Goal: Task Accomplishment & Management: Complete application form

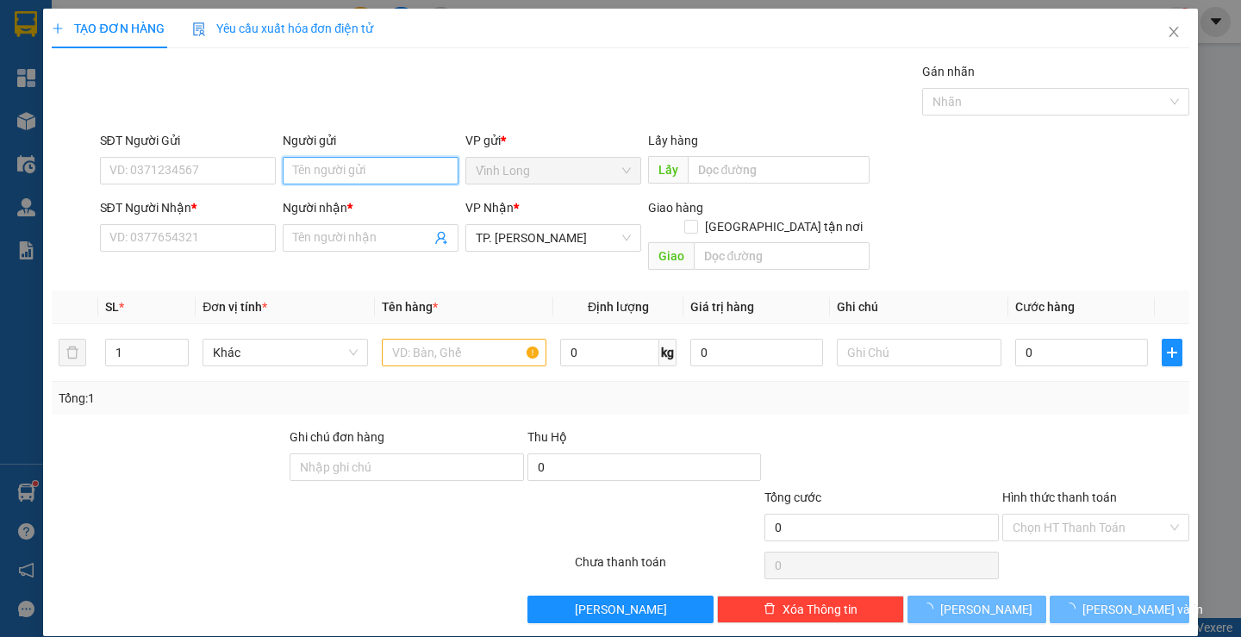
click at [386, 175] on input "Người gửi" at bounding box center [371, 171] width 176 height 28
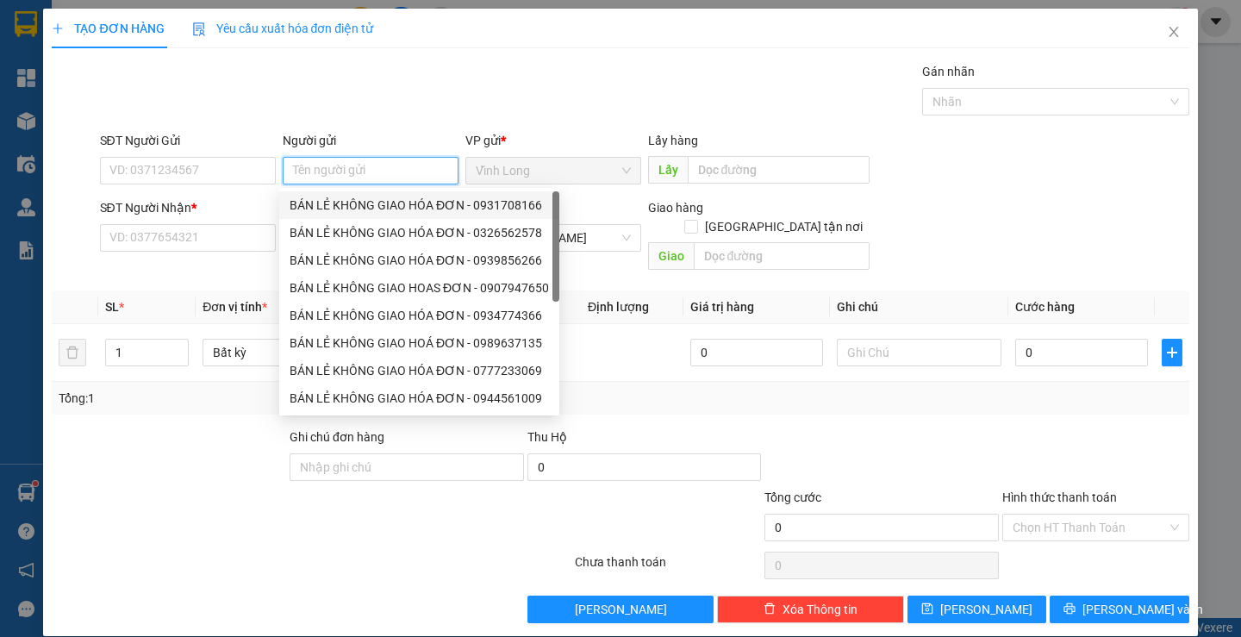
click at [315, 196] on div "BÁN LẺ KHÔNG GIAO HÓA ĐƠN - 0931708166" at bounding box center [419, 205] width 259 height 19
type input "0931708166"
type input "BÁN LẺ KHÔNG GIAO HÓA ĐƠN"
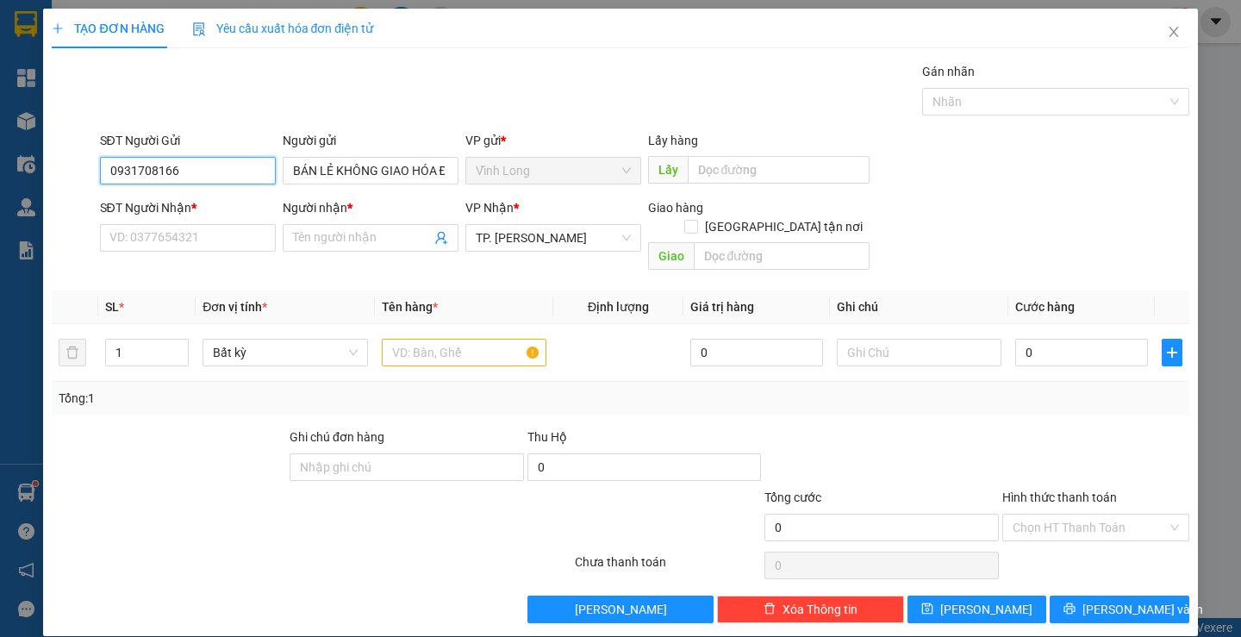
click at [184, 171] on input "0931708166" at bounding box center [188, 171] width 176 height 28
click at [228, 249] on input "SĐT Người Nhận *" at bounding box center [188, 238] width 176 height 28
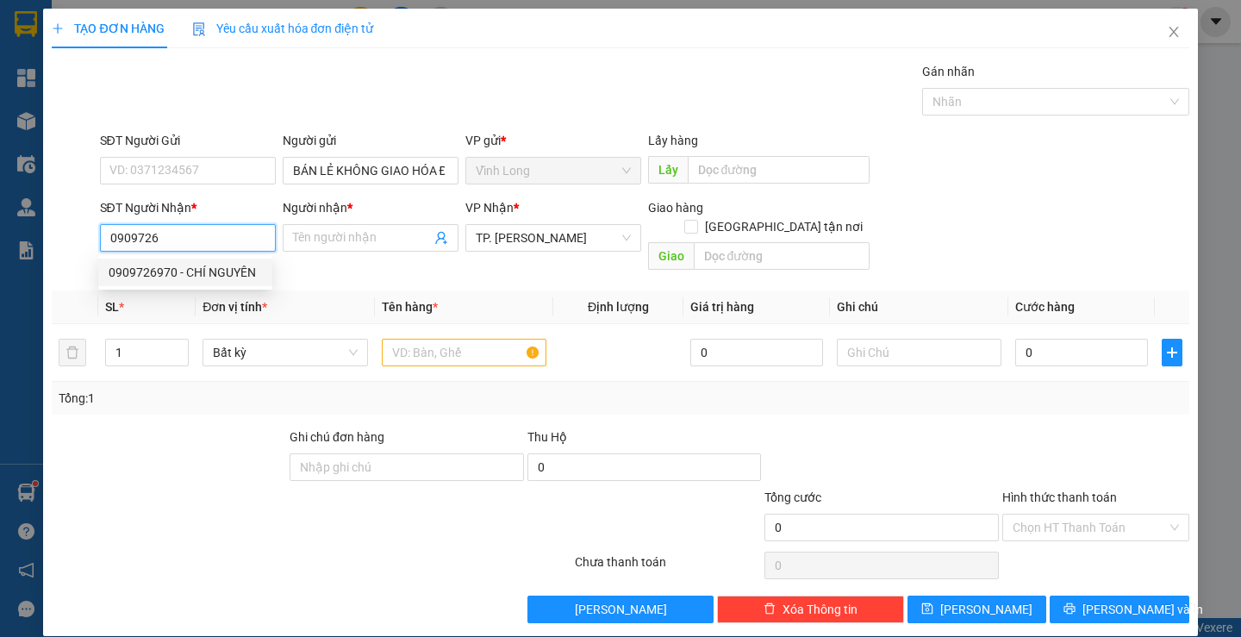
click at [227, 269] on div "0909726970 - CHÍ NGUYÊN" at bounding box center [185, 272] width 153 height 19
type input "0909726970"
type input "CHÍ NGUYÊN"
type input "0909726970"
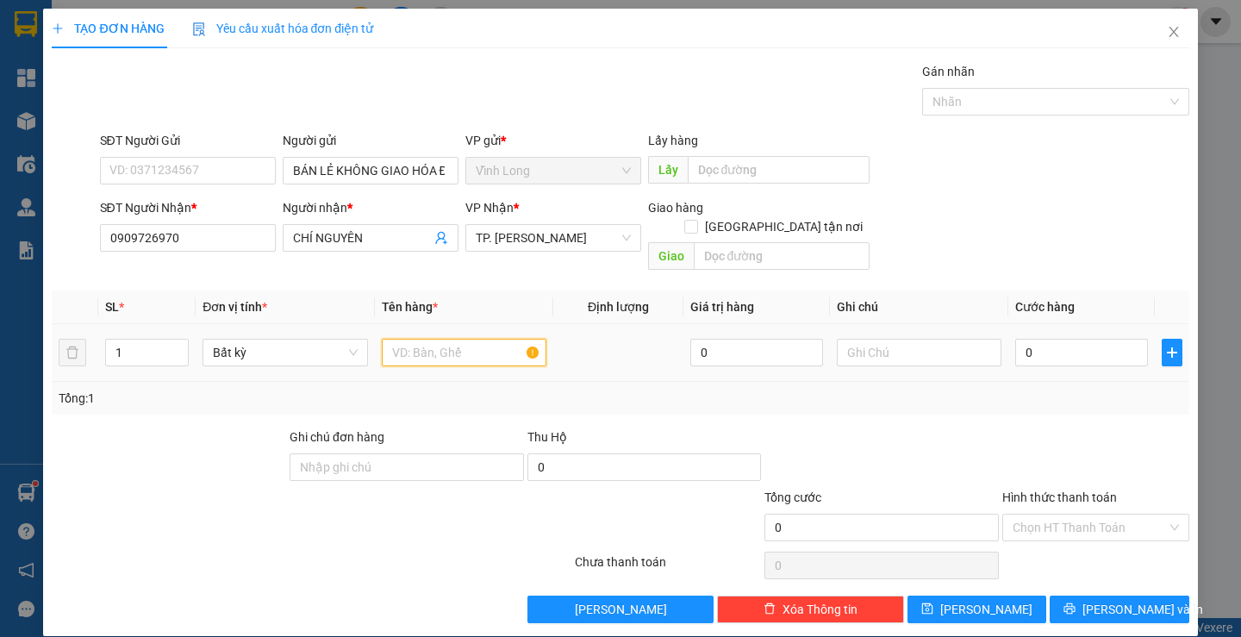
click at [411, 339] on input "text" at bounding box center [464, 353] width 165 height 28
type input "GÓI NP"
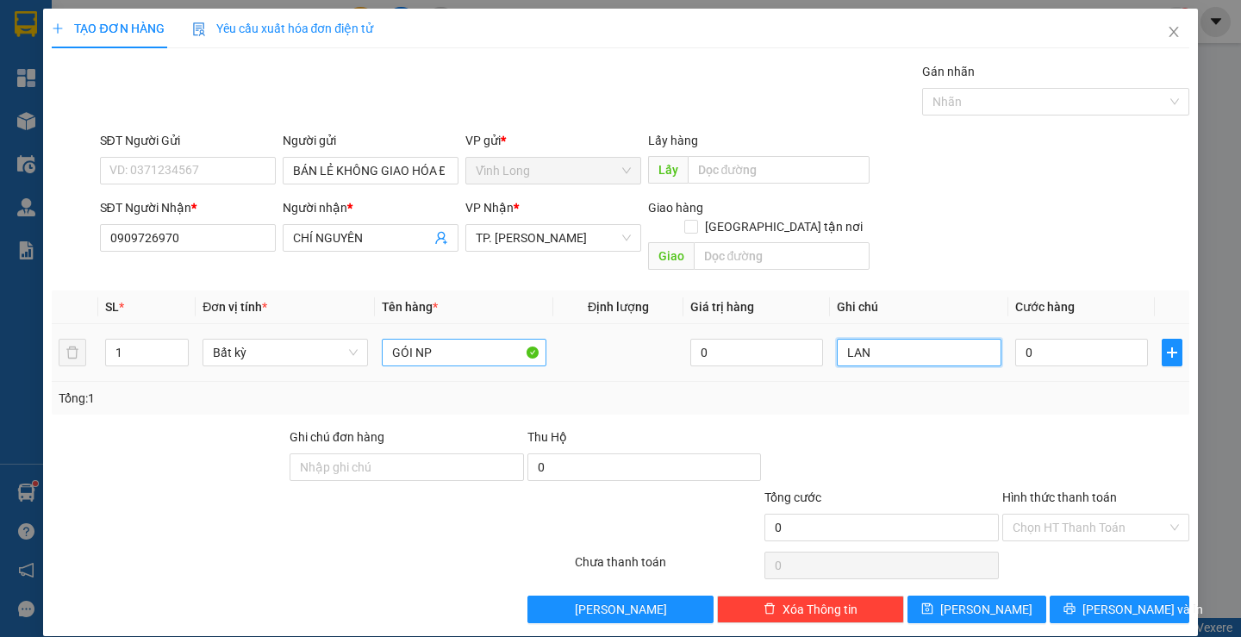
type input "LAN"
type input "4"
type input "40"
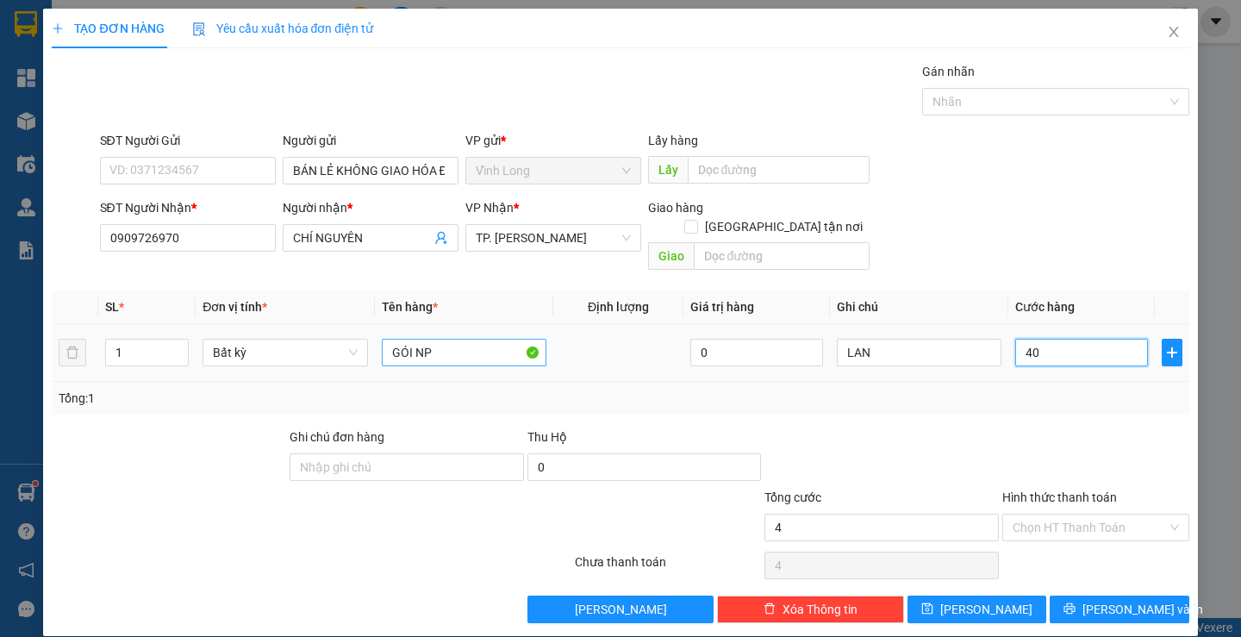
type input "40"
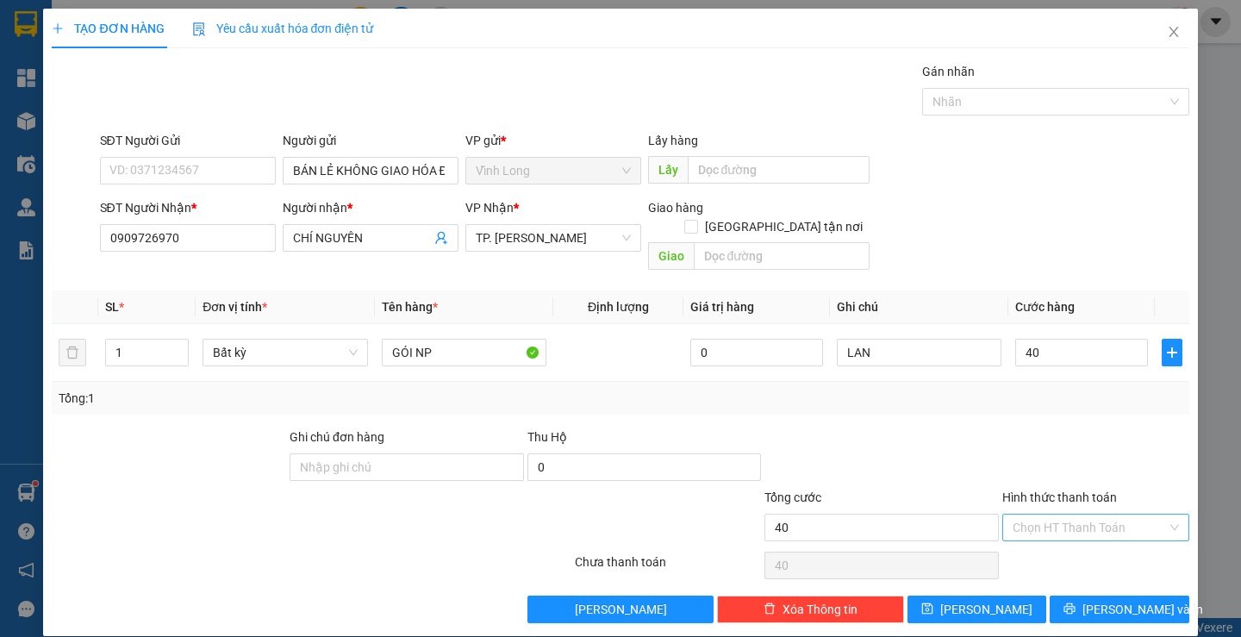
type input "40.000"
click at [1060, 514] on input "Hình thức thanh toán" at bounding box center [1089, 527] width 154 height 26
click at [1057, 540] on div "Tại văn phòng" at bounding box center [1085, 542] width 164 height 19
type input "0"
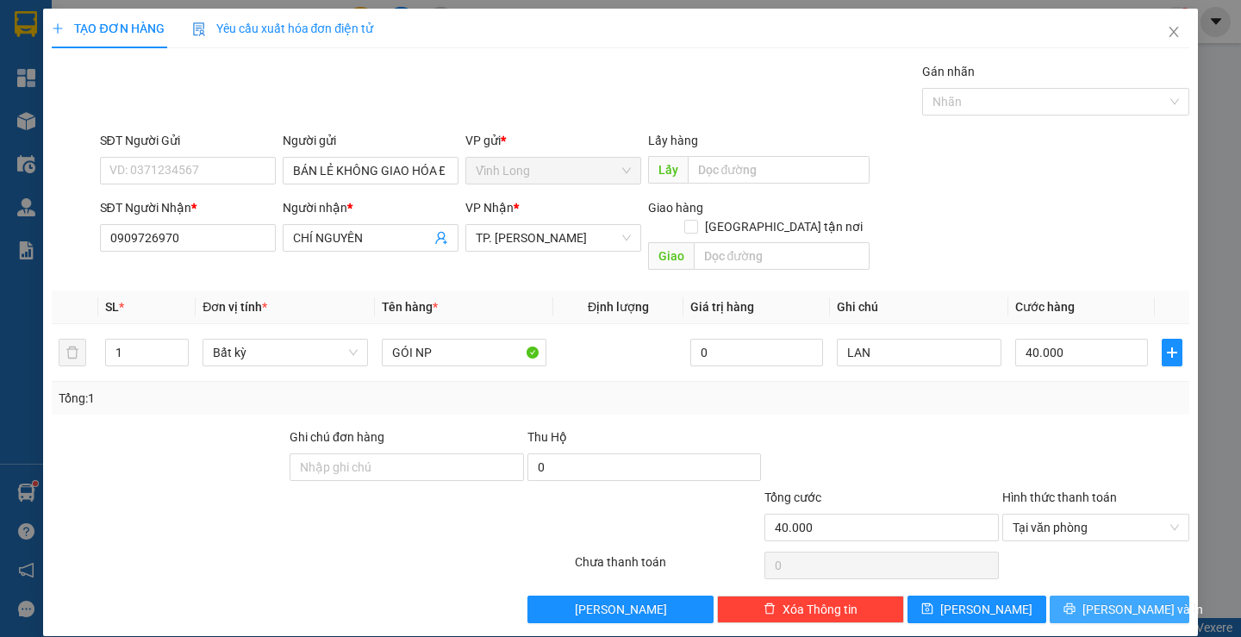
click at [1081, 595] on button "[PERSON_NAME] và In" at bounding box center [1118, 609] width 139 height 28
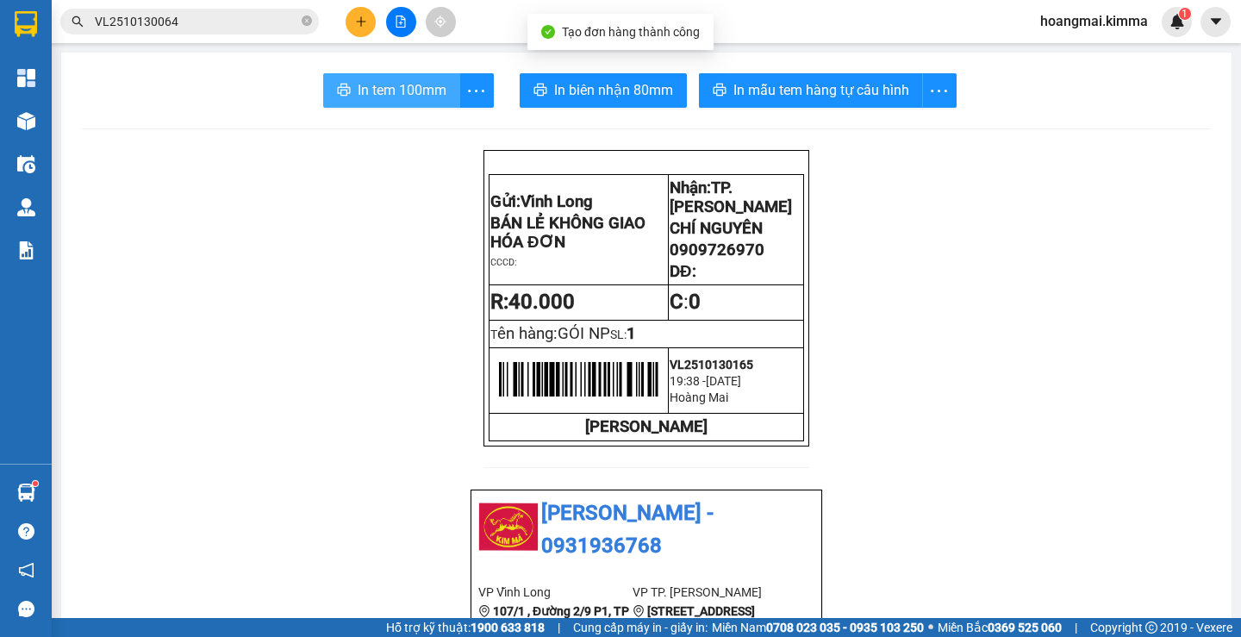
click at [392, 94] on span "In tem 100mm" at bounding box center [402, 90] width 89 height 22
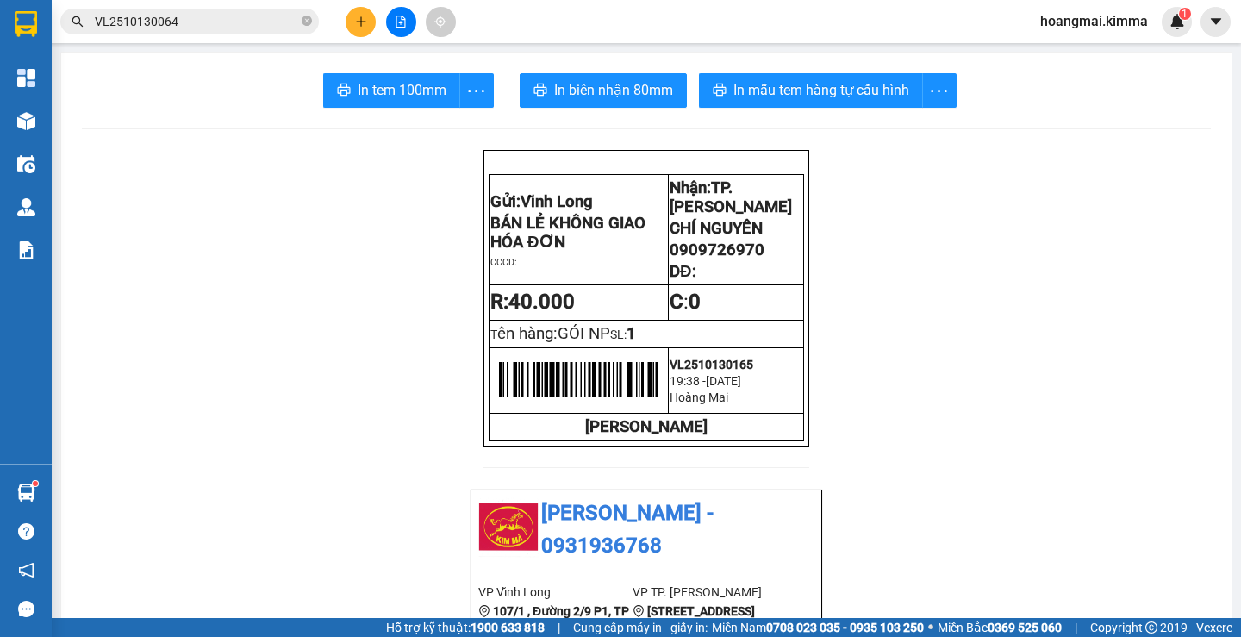
click at [358, 21] on icon "plus" at bounding box center [361, 22] width 12 height 12
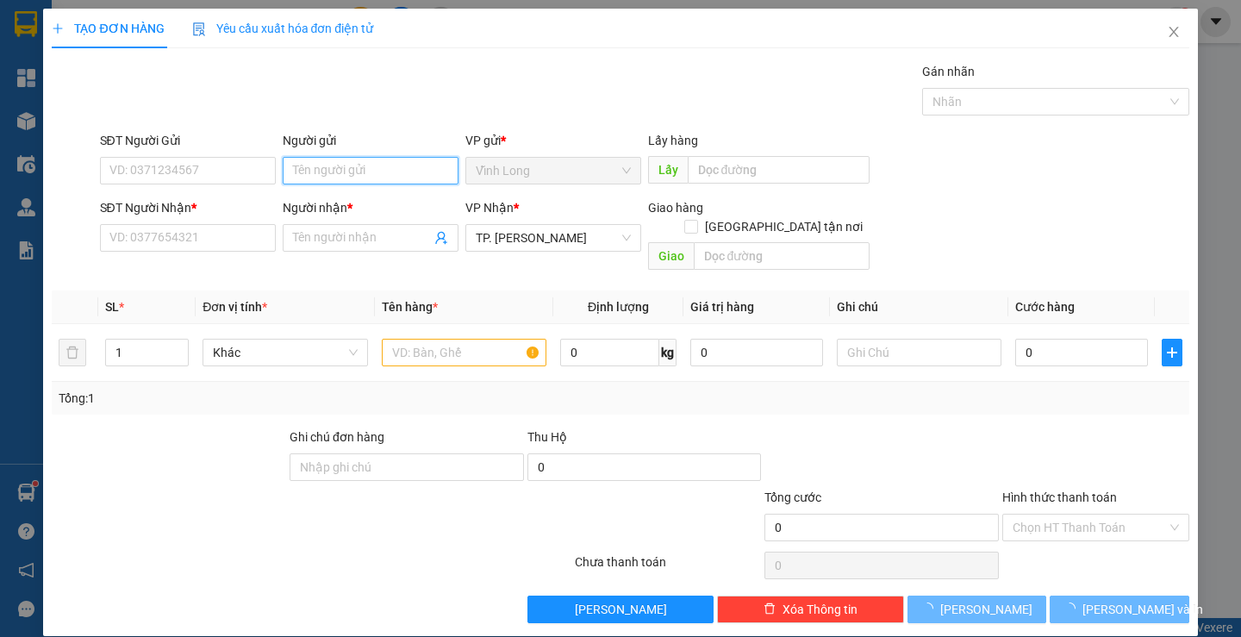
click at [410, 169] on input "Người gửi" at bounding box center [371, 171] width 176 height 28
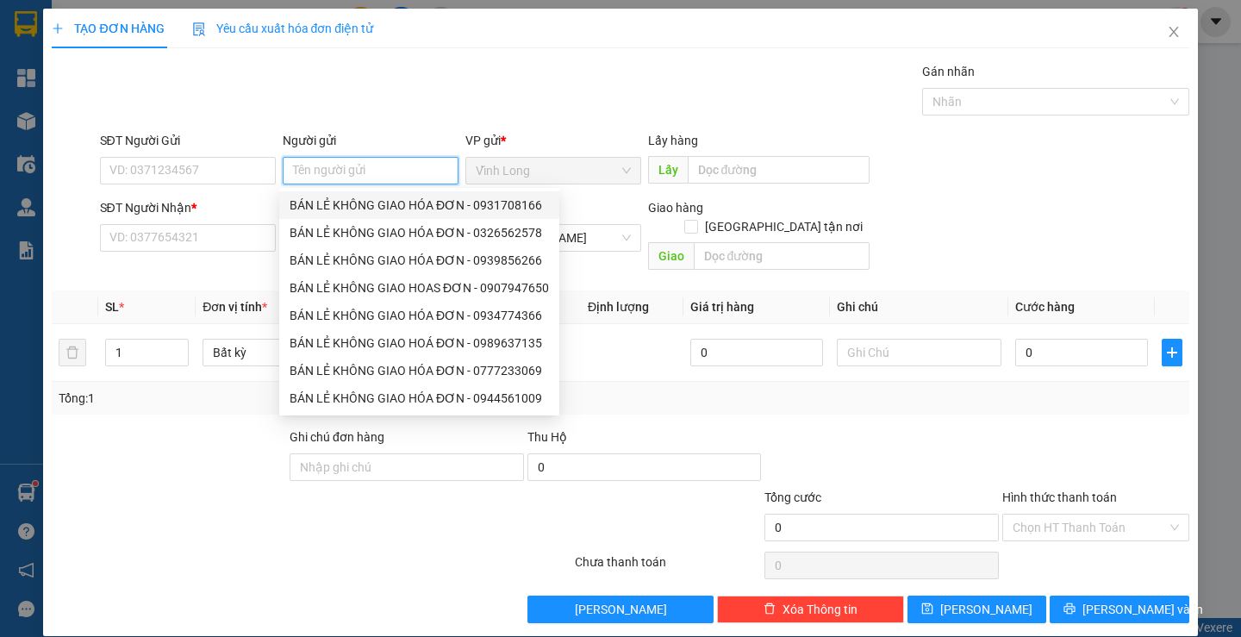
click at [356, 211] on div "BÁN LẺ KHÔNG GIAO HÓA ĐƠN - 0931708166" at bounding box center [419, 205] width 259 height 19
type input "0931708166"
type input "BÁN LẺ KHÔNG GIAO HÓA ĐƠN"
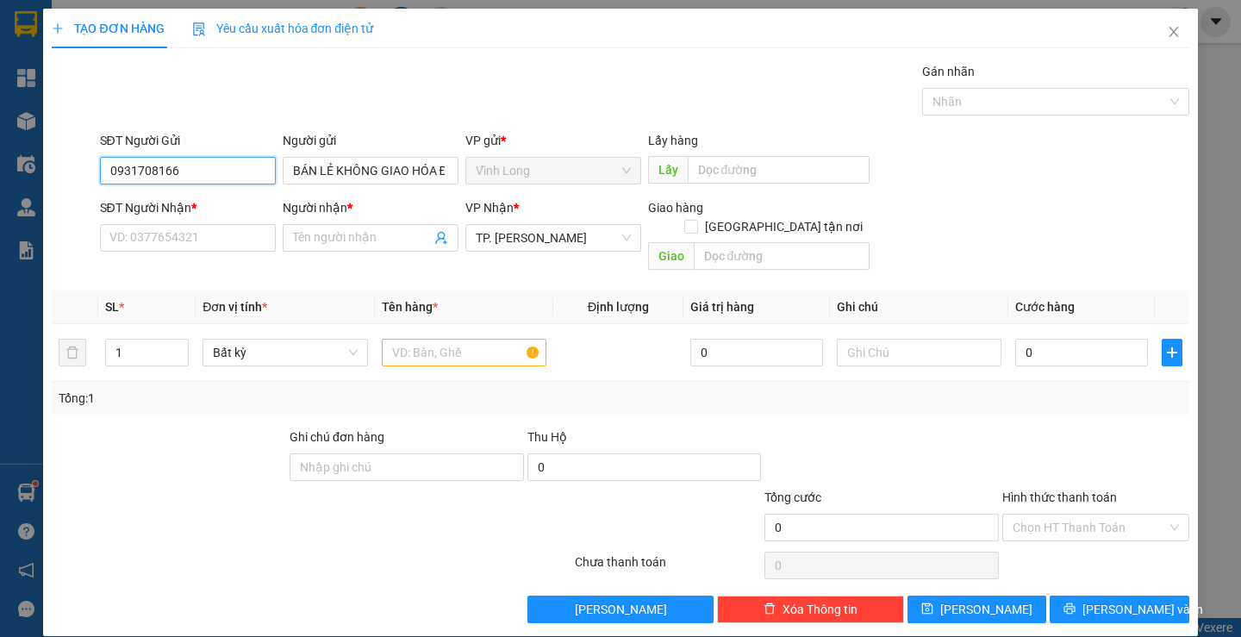
click at [201, 165] on input "0931708166" at bounding box center [188, 171] width 176 height 28
click at [213, 235] on input "SĐT Người Nhận *" at bounding box center [188, 238] width 176 height 28
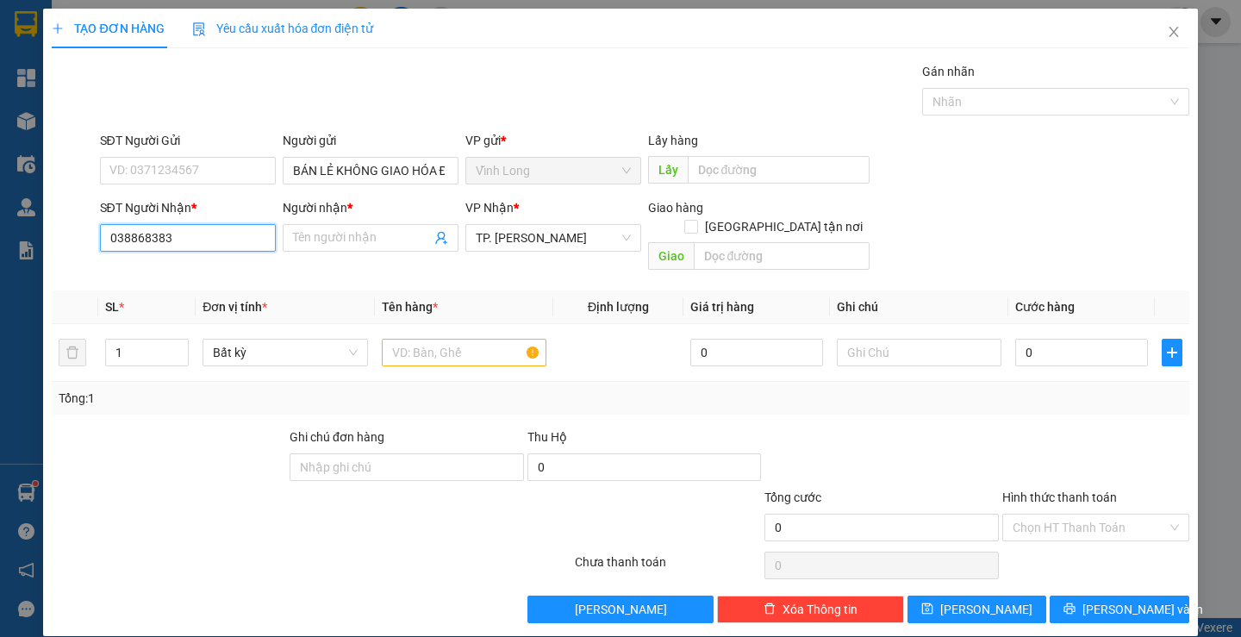
type input "0388683833"
click at [241, 275] on div "0388683833 - TỚI" at bounding box center [185, 272] width 153 height 19
type input "TỚI"
type input "0388683833"
click at [465, 339] on input "text" at bounding box center [464, 353] width 165 height 28
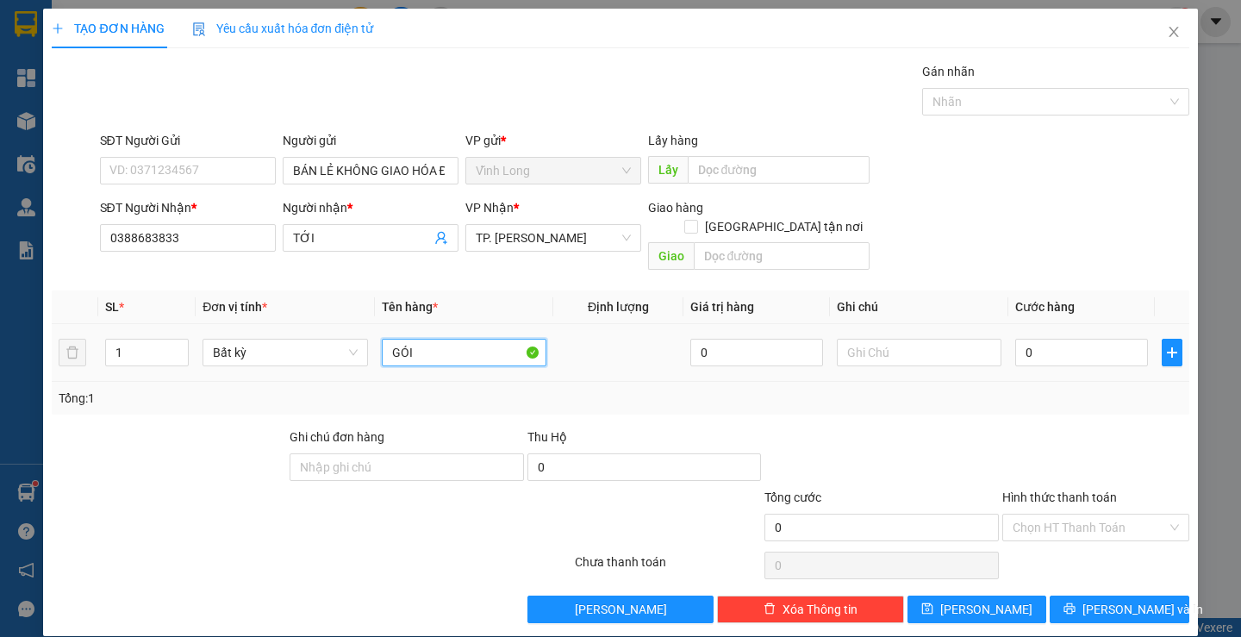
type input "GÓI"
type input "LAN"
type input "3"
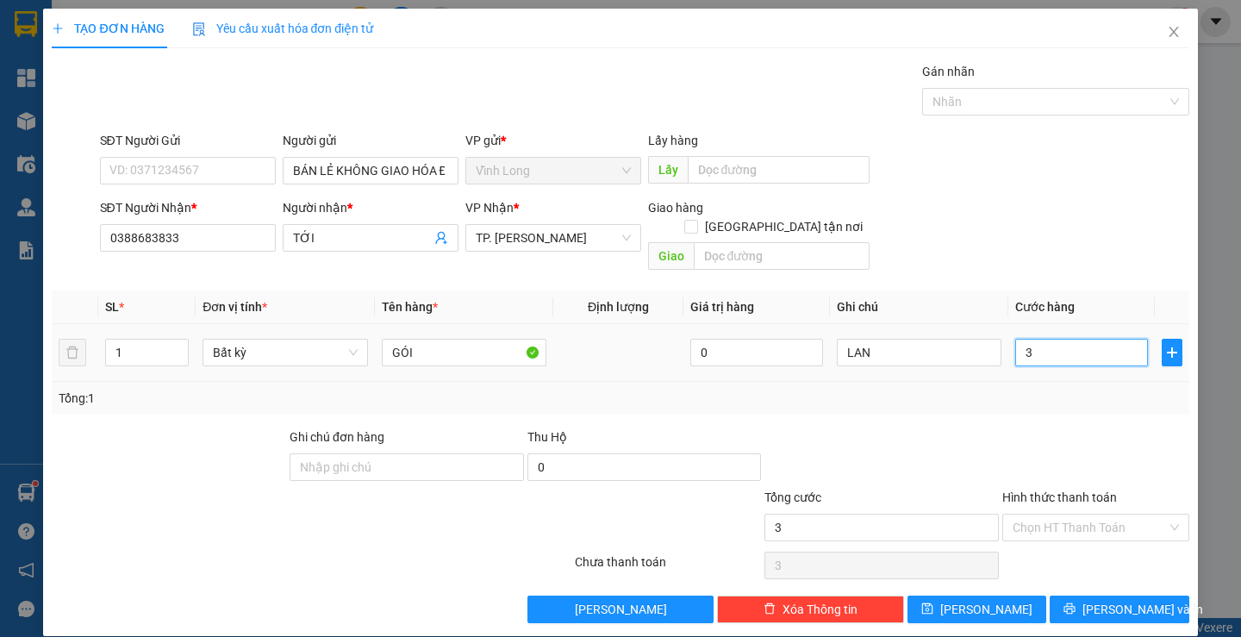
type input "30"
type input "30.000"
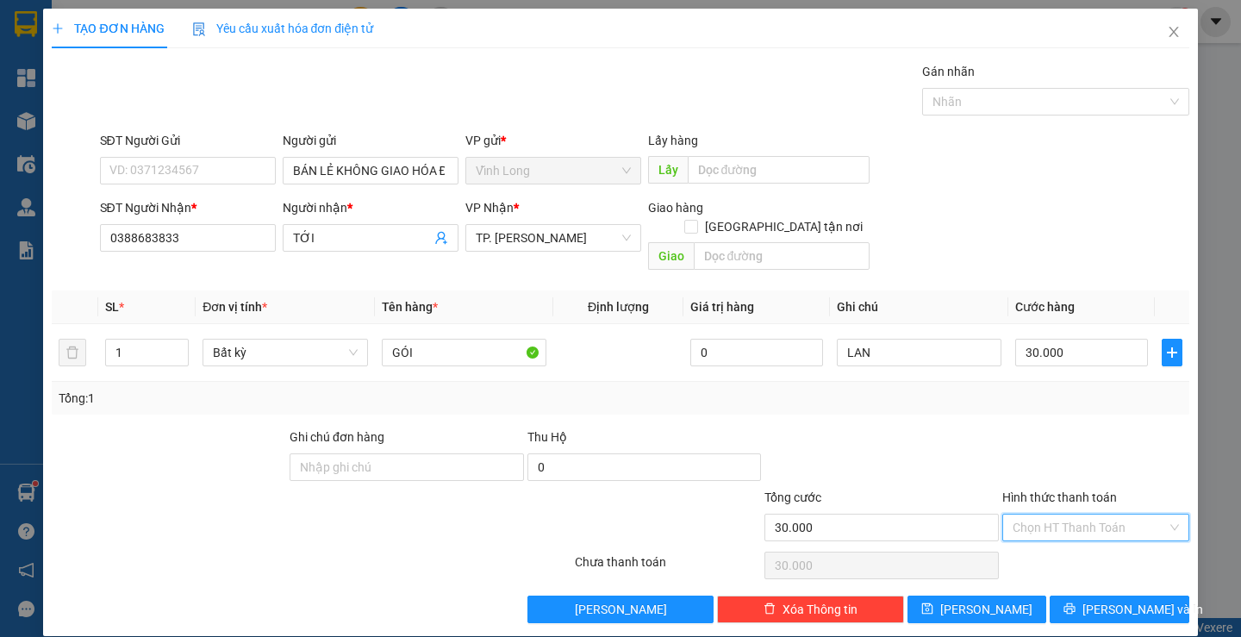
click at [1040, 514] on input "Hình thức thanh toán" at bounding box center [1089, 527] width 154 height 26
click at [1037, 540] on div "Tại văn phòng" at bounding box center [1085, 542] width 164 height 19
type input "0"
click at [1100, 600] on span "[PERSON_NAME] và In" at bounding box center [1142, 609] width 121 height 19
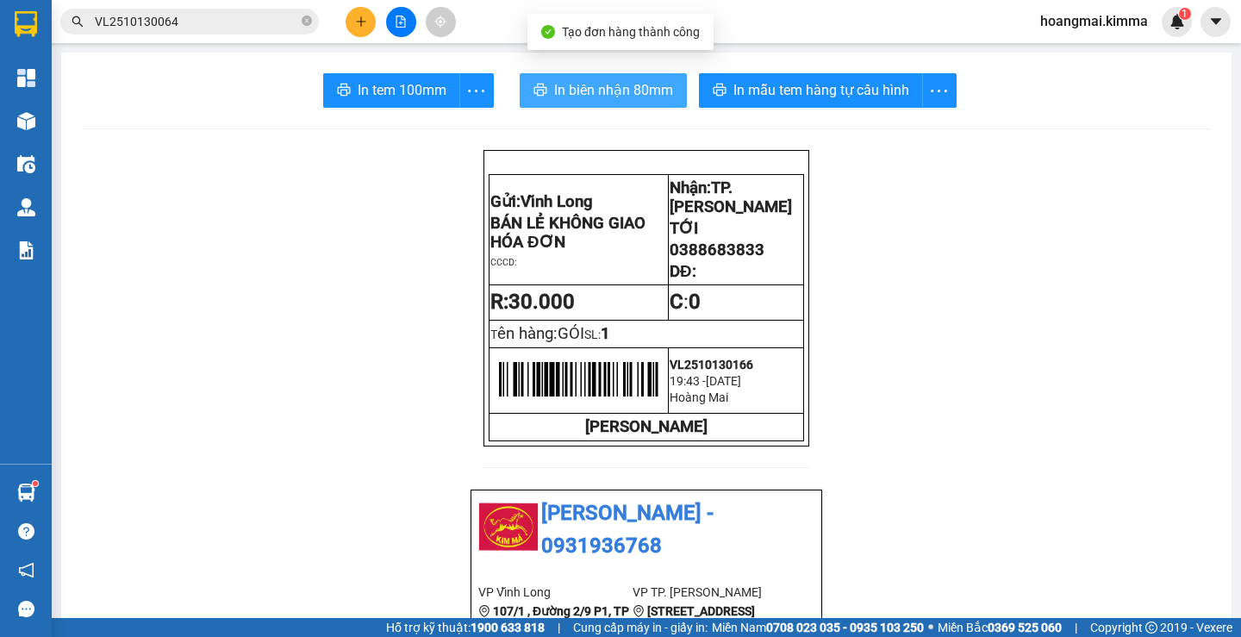
click at [580, 85] on span "In biên nhận 80mm" at bounding box center [613, 90] width 119 height 22
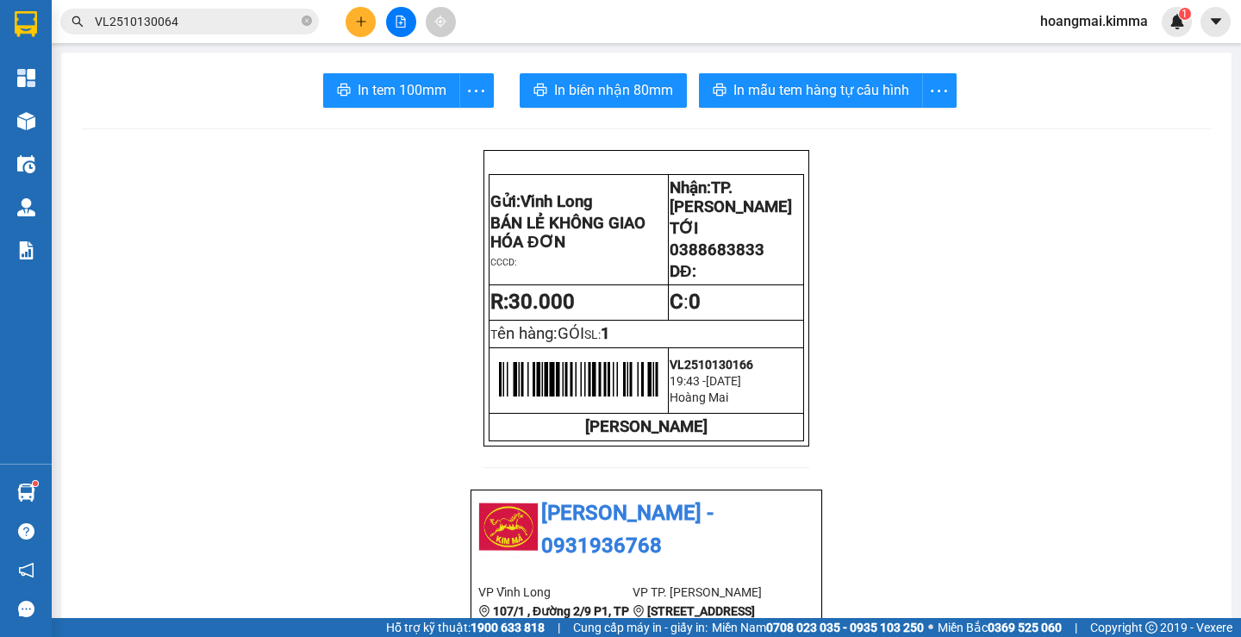
click at [393, 86] on span "In tem 100mm" at bounding box center [402, 90] width 89 height 22
click at [359, 22] on icon "plus" at bounding box center [360, 21] width 9 height 1
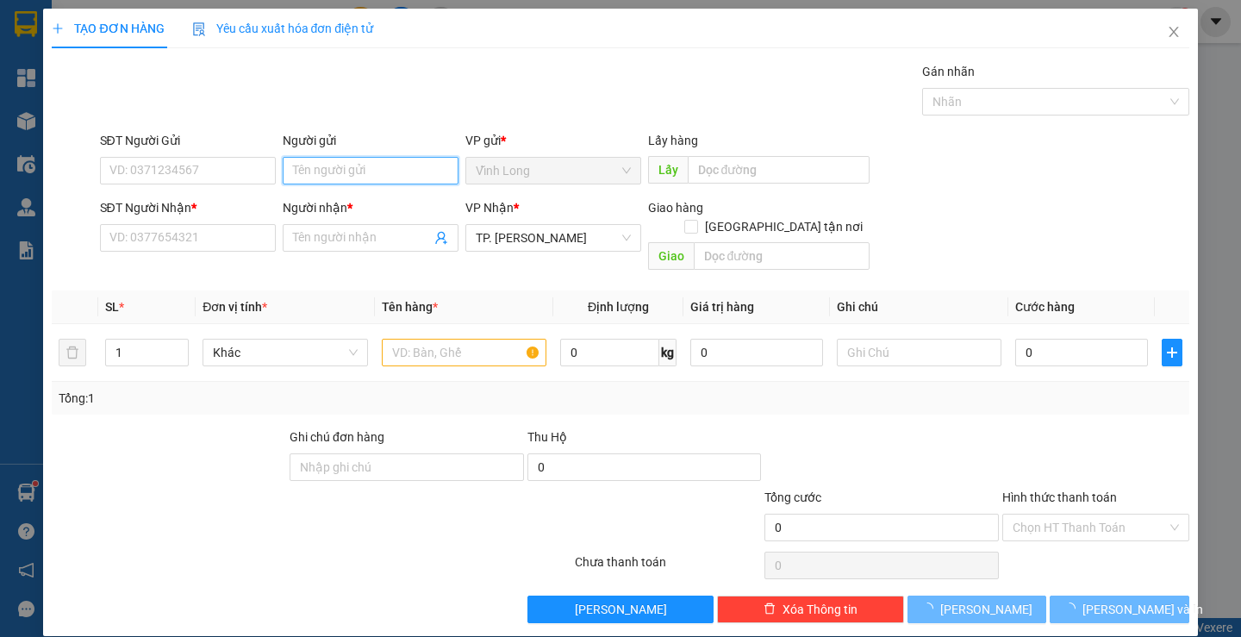
click at [342, 175] on input "Người gửi" at bounding box center [371, 171] width 176 height 28
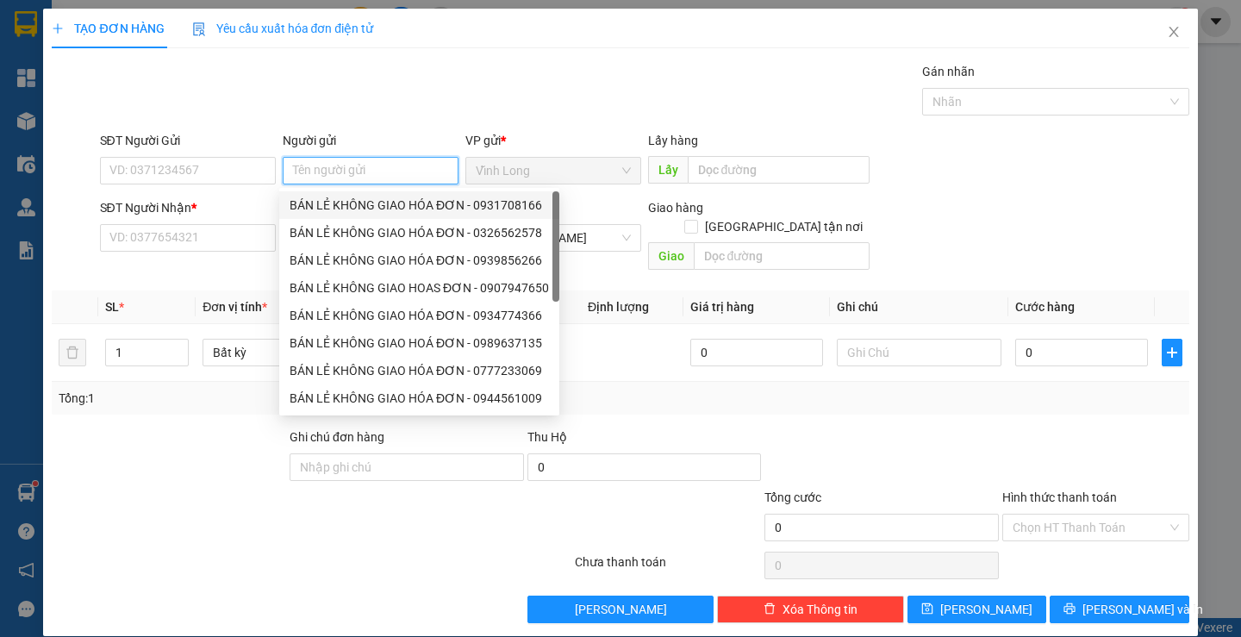
click at [330, 202] on div "BÁN LẺ KHÔNG GIAO HÓA ĐƠN - 0931708166" at bounding box center [419, 205] width 259 height 19
type input "0931708166"
type input "BÁN LẺ KHÔNG GIAO HÓA ĐƠN"
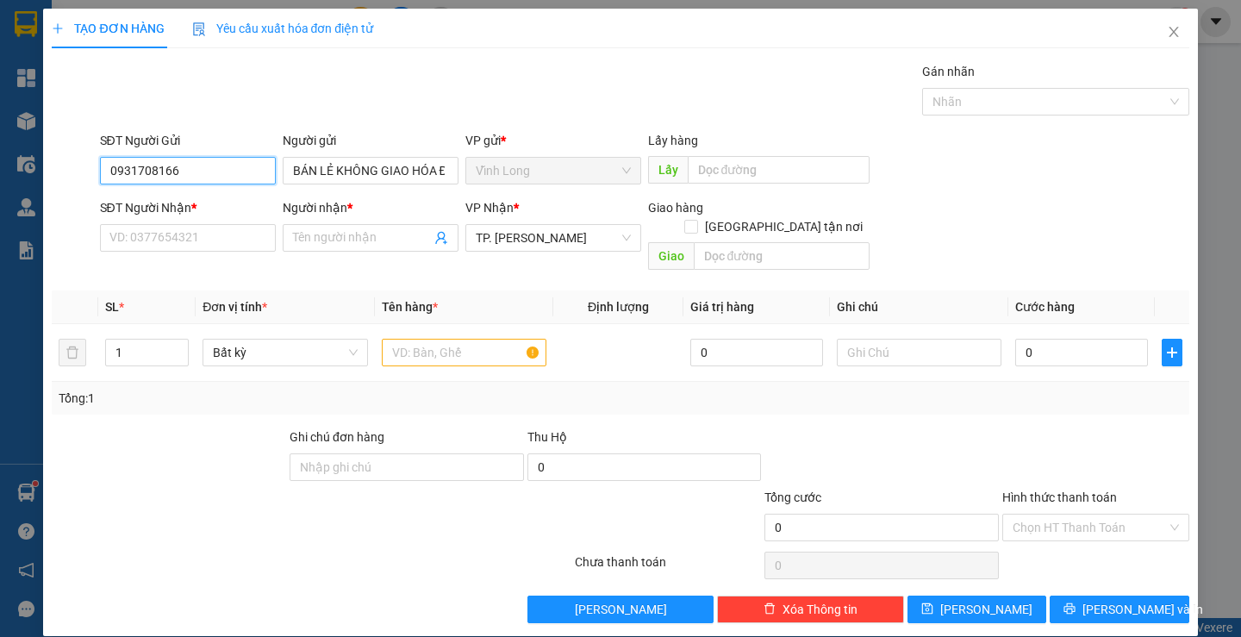
click at [209, 171] on input "0931708166" at bounding box center [188, 171] width 176 height 28
click at [210, 171] on input "0931708166" at bounding box center [188, 171] width 176 height 28
click at [231, 244] on input "SĐT Người Nhận *" at bounding box center [188, 238] width 176 height 28
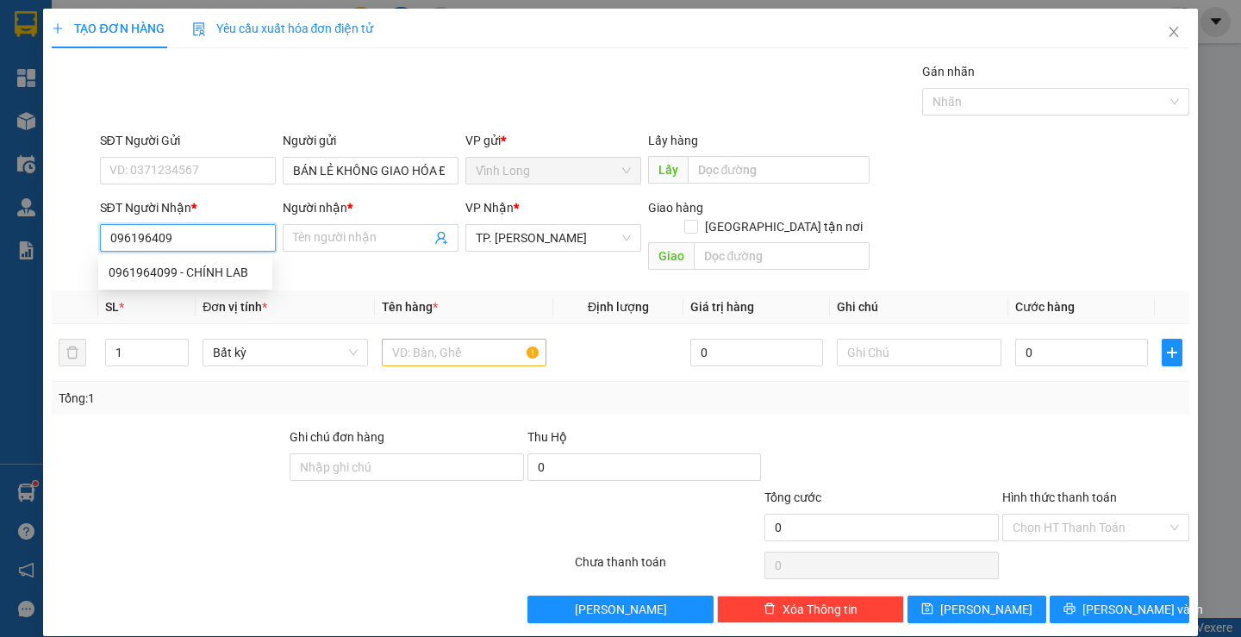
type input "0961964099"
click at [243, 278] on div "0961964099 - CHÍNH LAB" at bounding box center [185, 272] width 153 height 19
type input "CHÍNH LAB"
type input "0961964099"
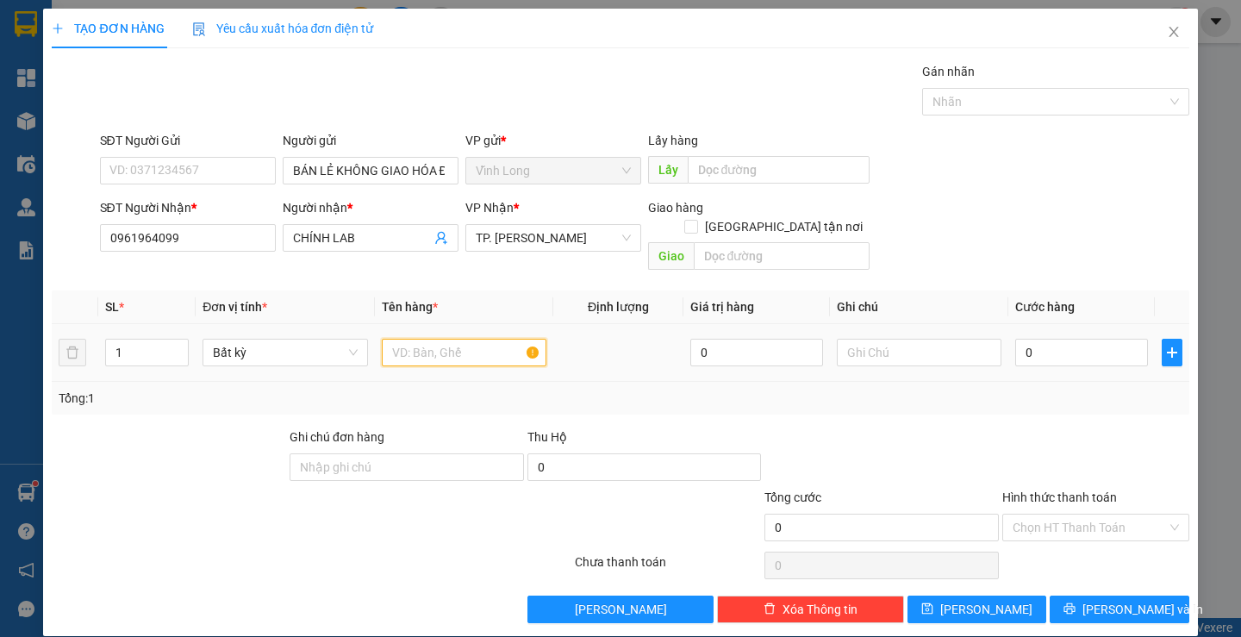
click at [464, 339] on input "text" at bounding box center [464, 353] width 165 height 28
type input "HỘP"
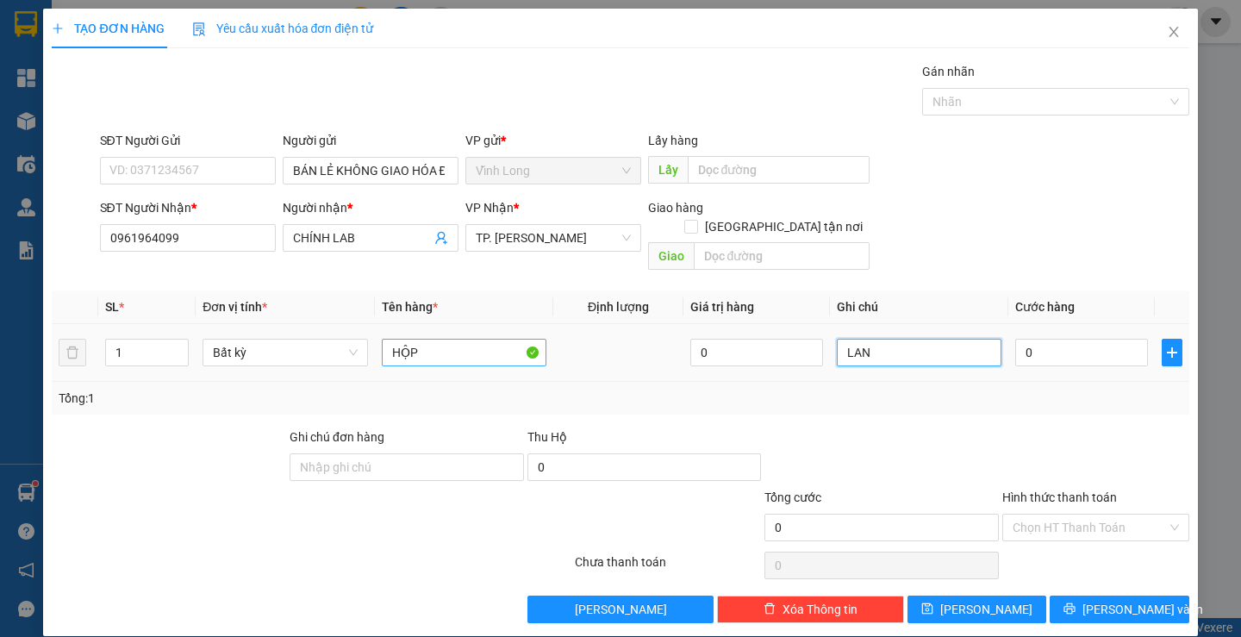
type input "LAN"
type input "2"
type input "20"
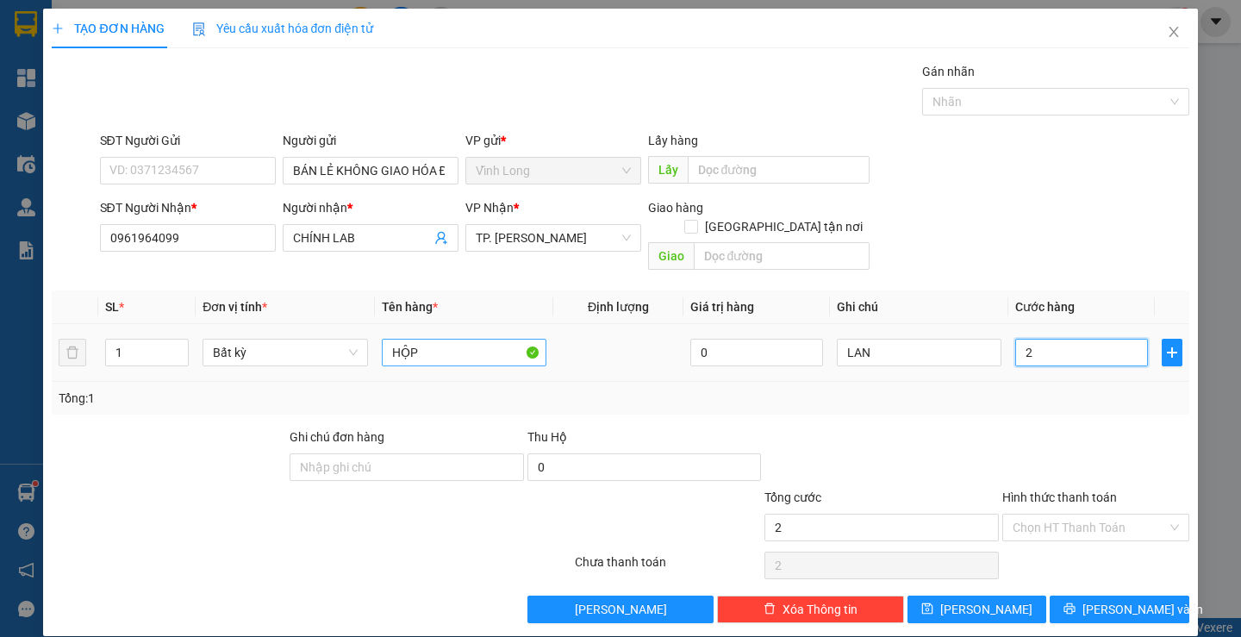
type input "20"
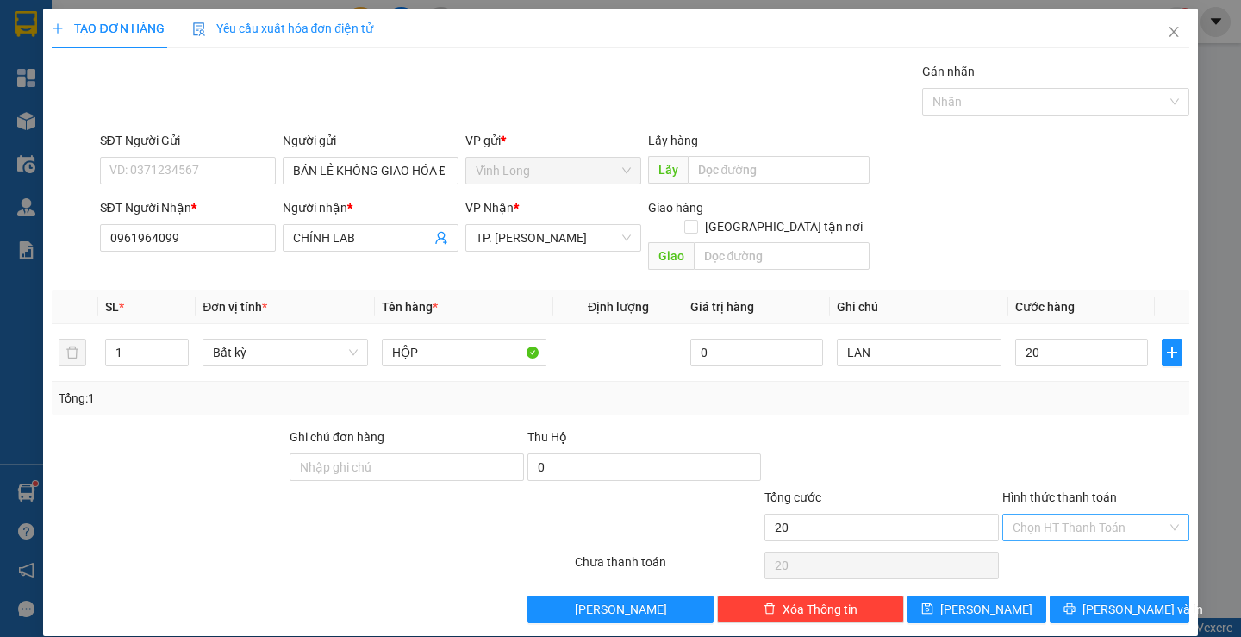
type input "20.000"
click at [1027, 514] on input "Hình thức thanh toán" at bounding box center [1089, 527] width 154 height 26
click at [1032, 534] on div "Tại văn phòng" at bounding box center [1085, 542] width 164 height 19
type input "0"
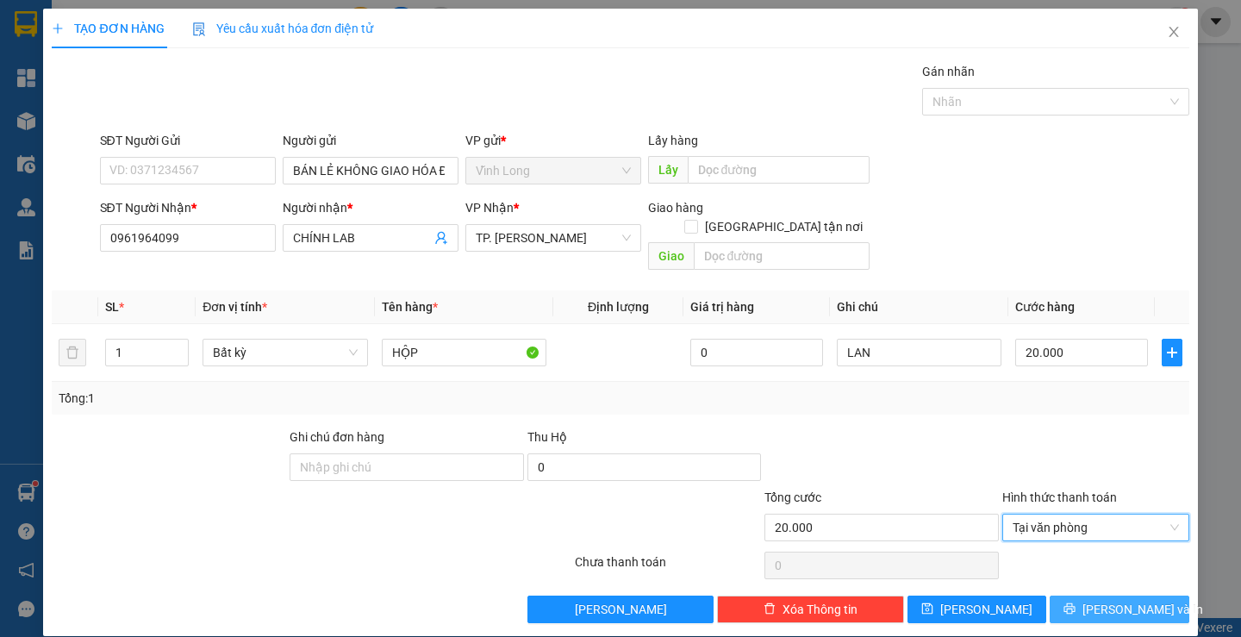
click at [1080, 595] on button "[PERSON_NAME] và In" at bounding box center [1118, 609] width 139 height 28
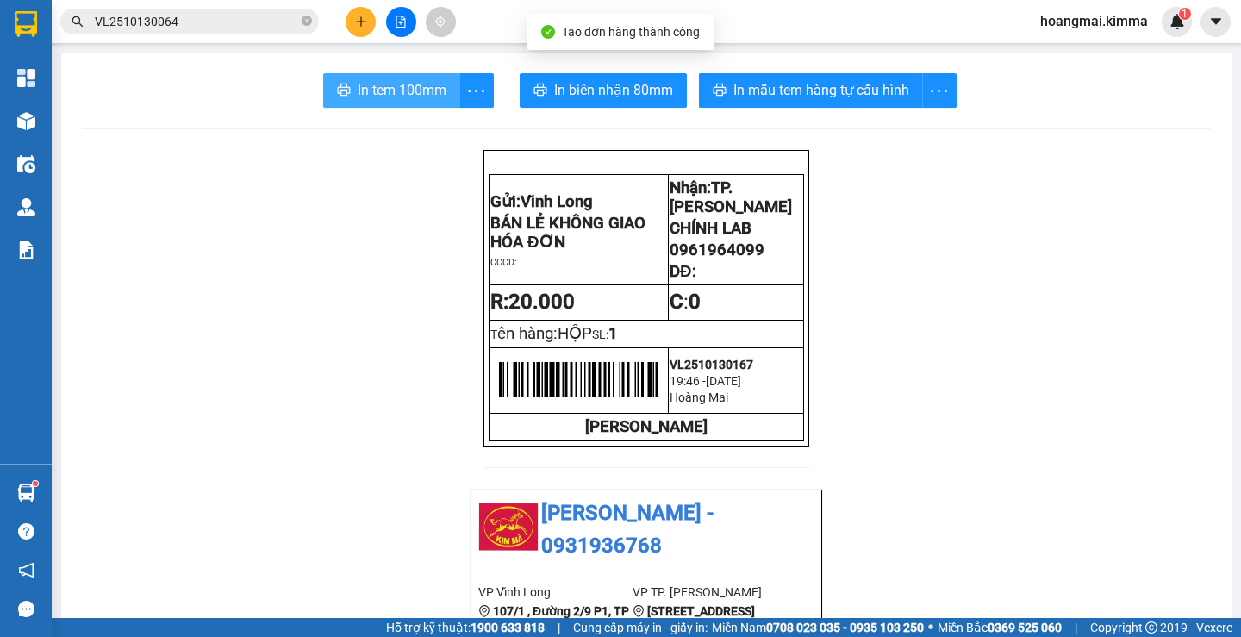
click at [371, 88] on span "In tem 100mm" at bounding box center [402, 90] width 89 height 22
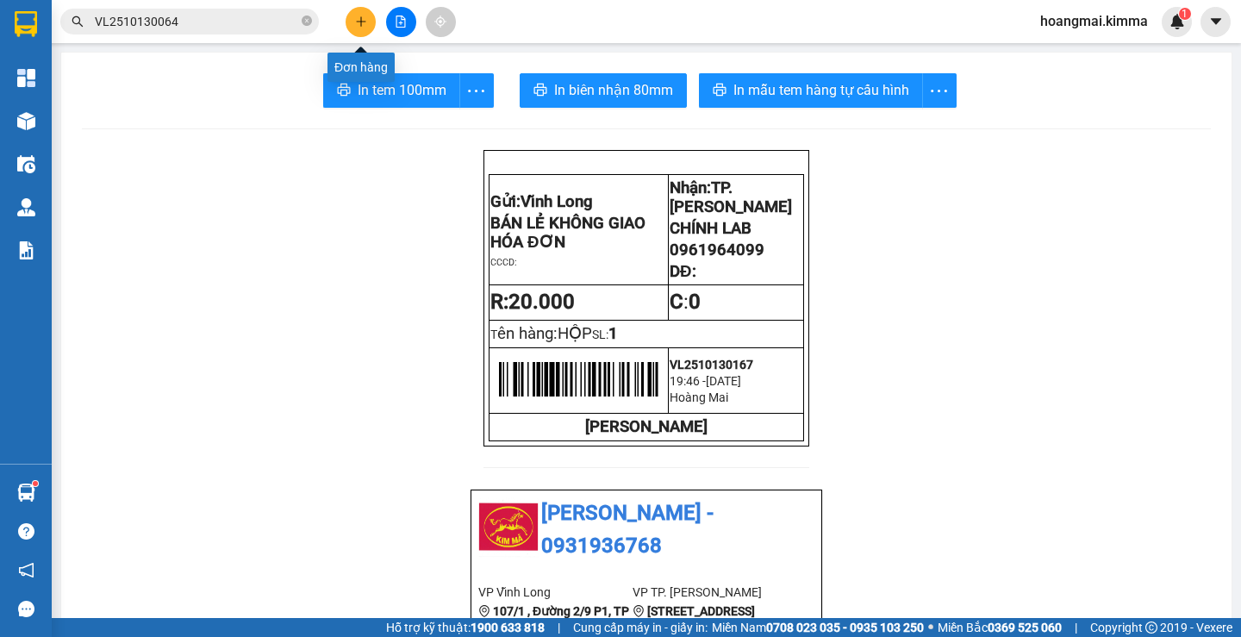
click at [354, 30] on button at bounding box center [361, 22] width 30 height 30
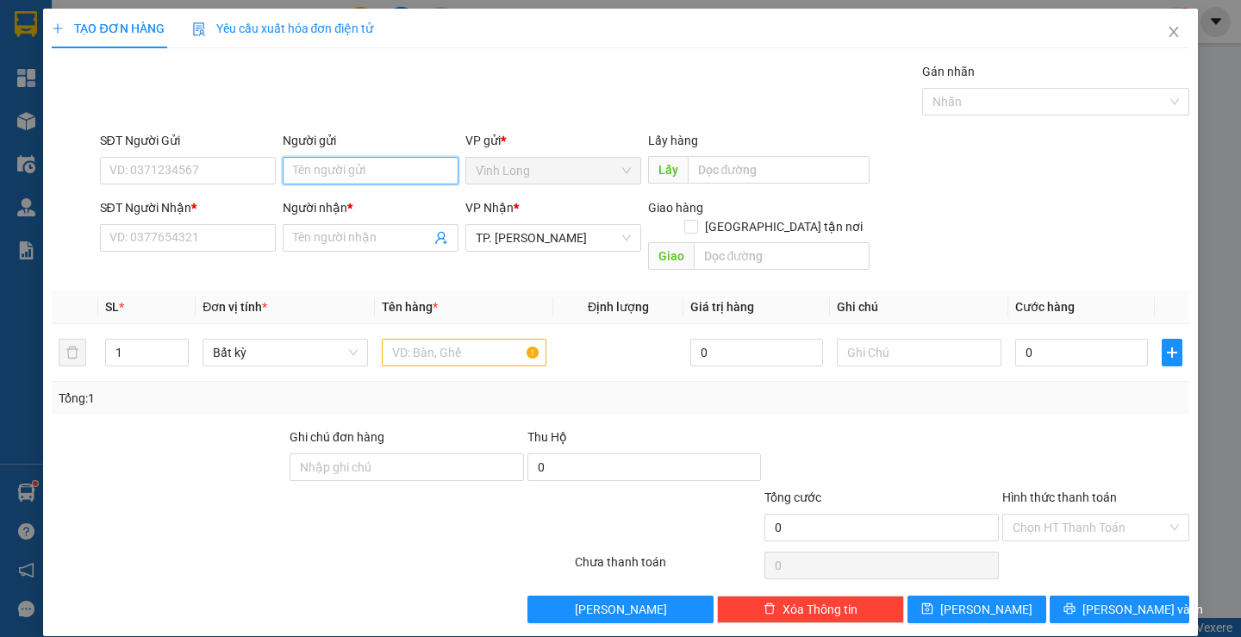
click at [360, 179] on input "Người gửi" at bounding box center [371, 171] width 176 height 28
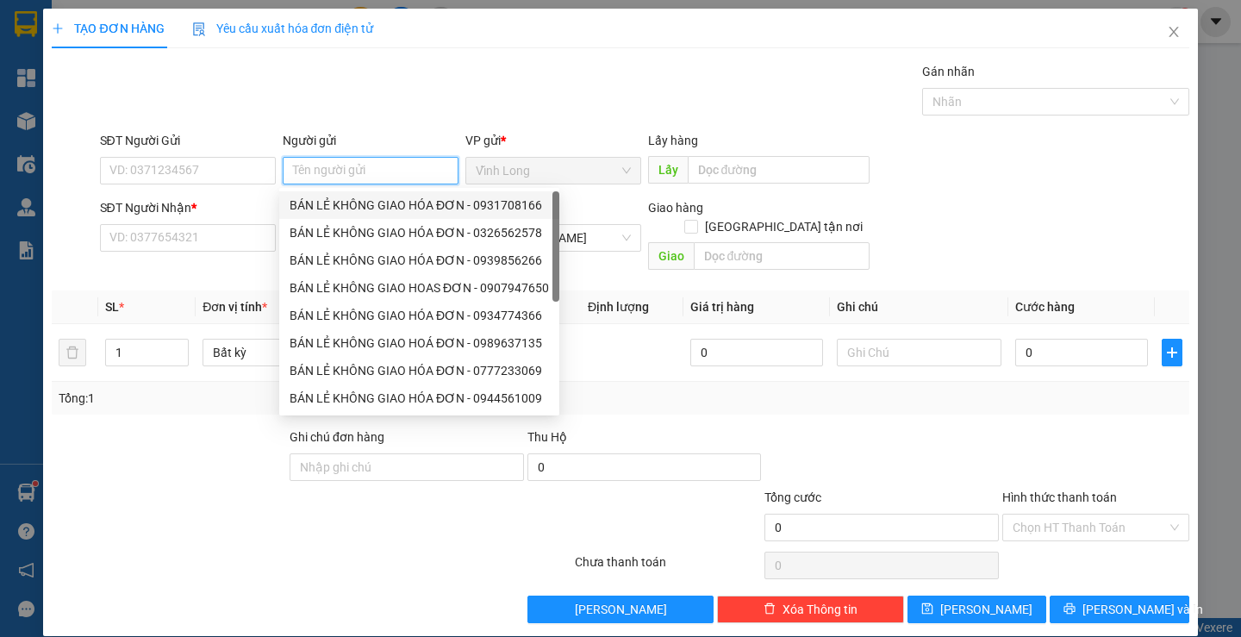
click at [352, 209] on div "BÁN LẺ KHÔNG GIAO HÓA ĐƠN - 0931708166" at bounding box center [419, 205] width 259 height 19
type input "0931708166"
type input "BÁN LẺ KHÔNG GIAO HÓA ĐƠN"
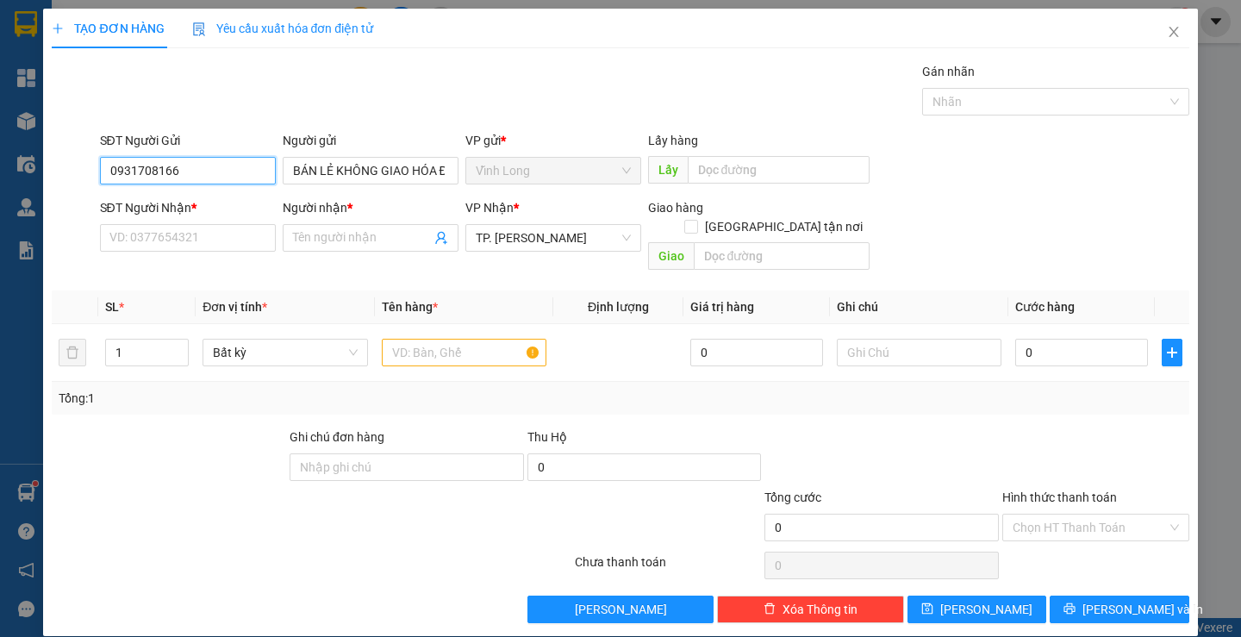
click at [239, 172] on input "0931708166" at bounding box center [188, 171] width 176 height 28
click at [243, 236] on input "SĐT Người Nhận *" at bounding box center [188, 238] width 176 height 28
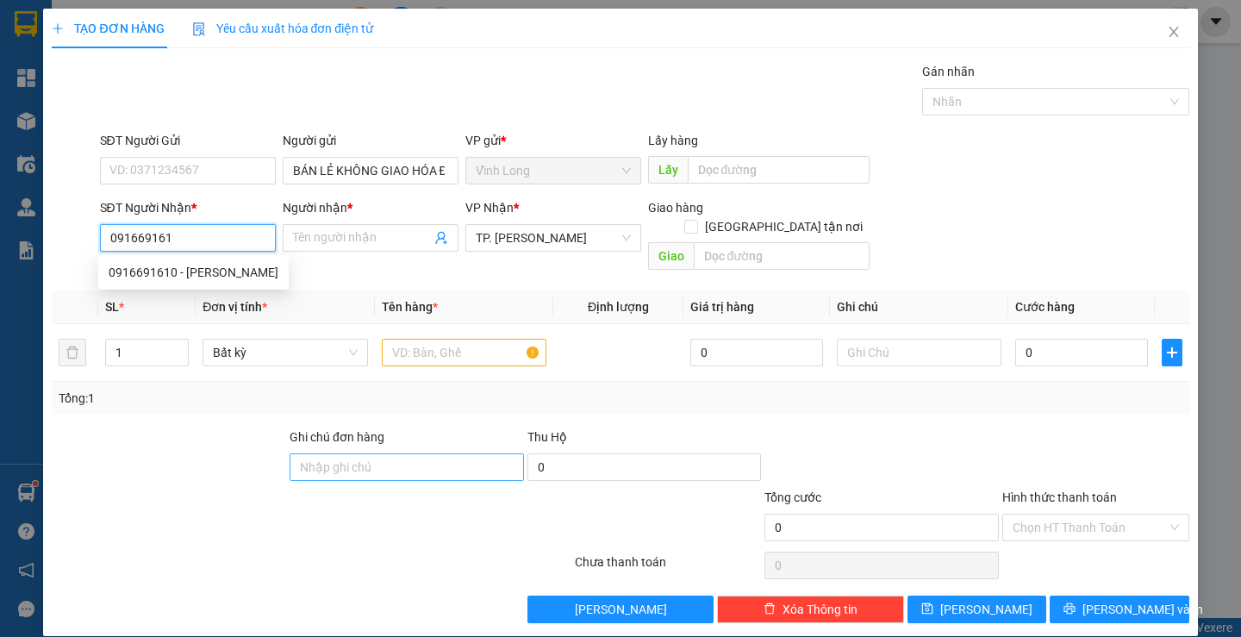
type input "0916691610"
type input "[PERSON_NAME]"
type input "0916691610"
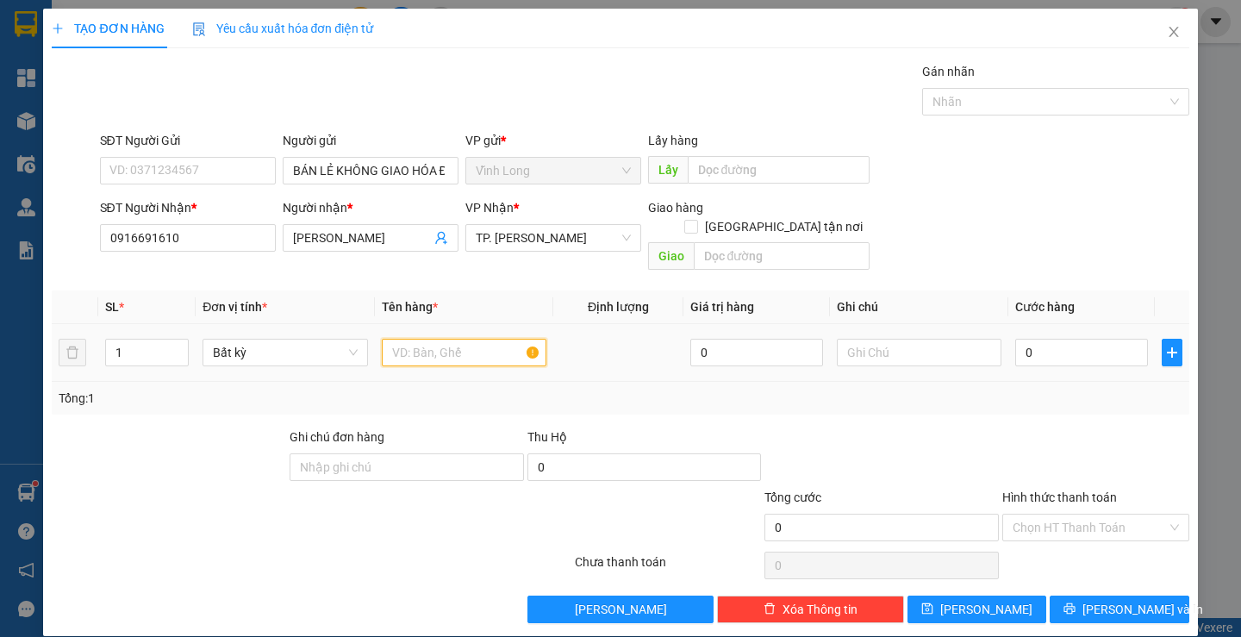
click at [458, 339] on input "text" at bounding box center [464, 353] width 165 height 28
type input "HỘP"
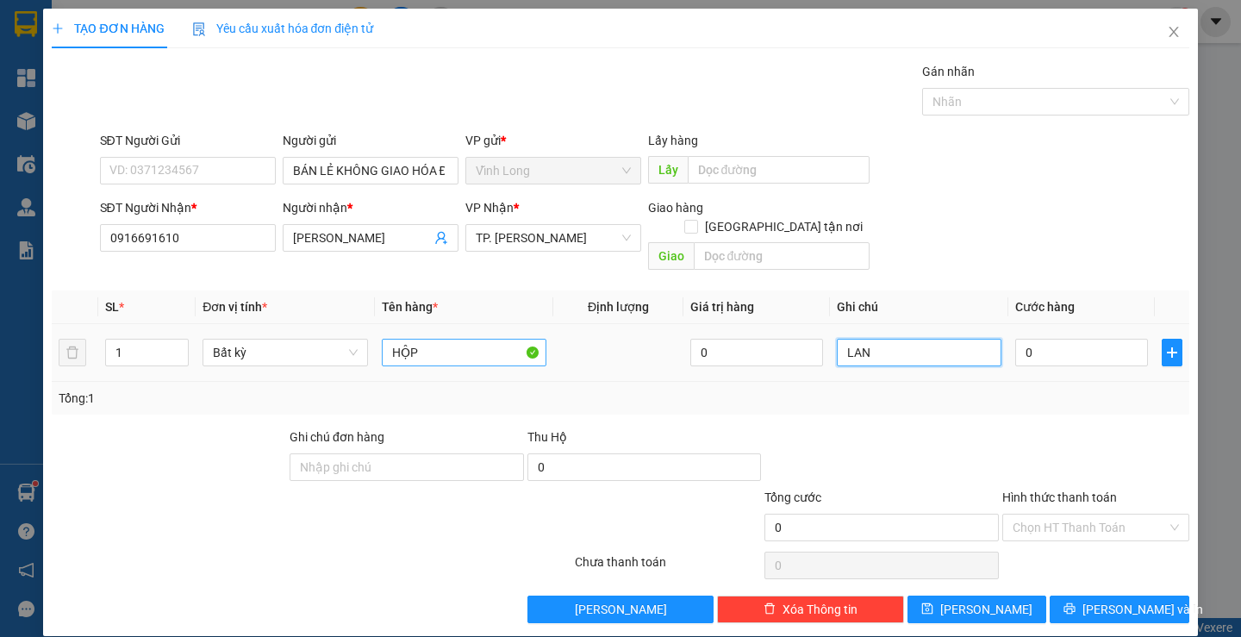
type input "LAN"
type input "2"
type input "20"
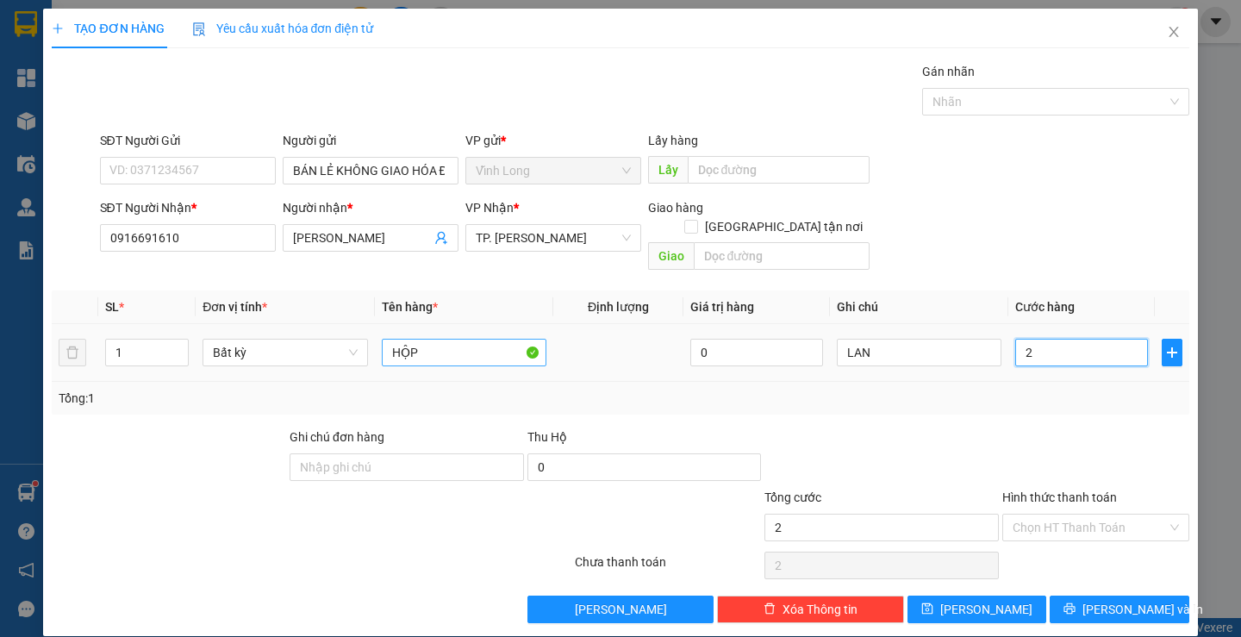
type input "20"
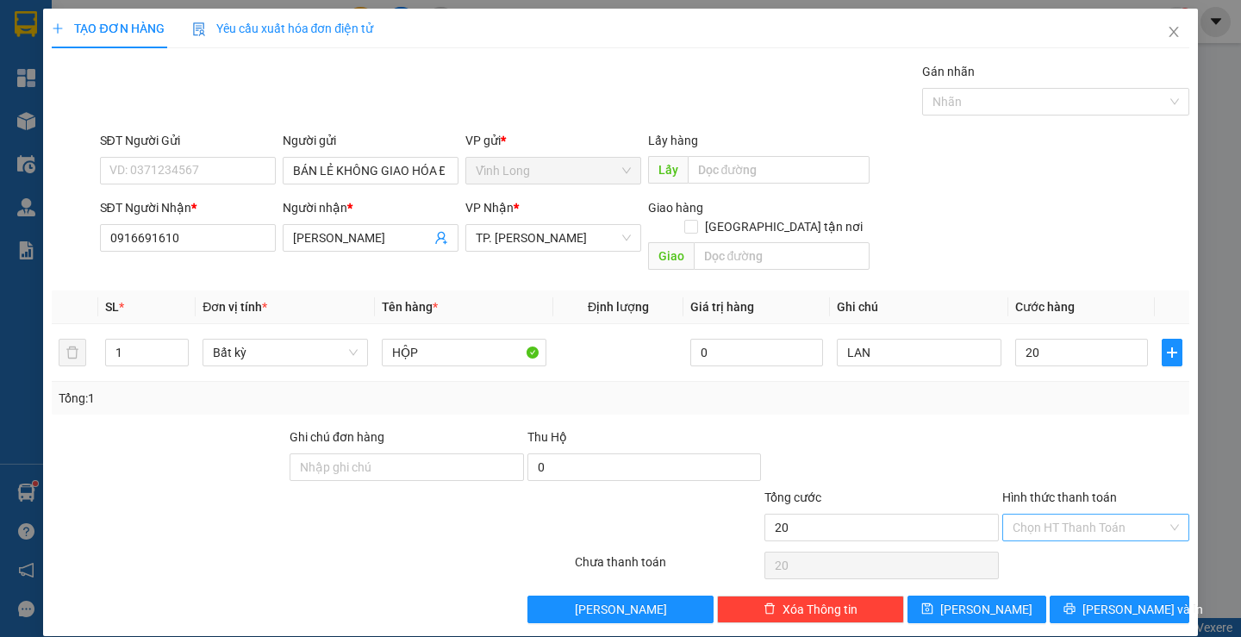
type input "20.000"
click at [1045, 514] on input "Hình thức thanh toán" at bounding box center [1089, 527] width 154 height 26
click at [1042, 537] on div "Tại văn phòng" at bounding box center [1085, 542] width 164 height 19
type input "0"
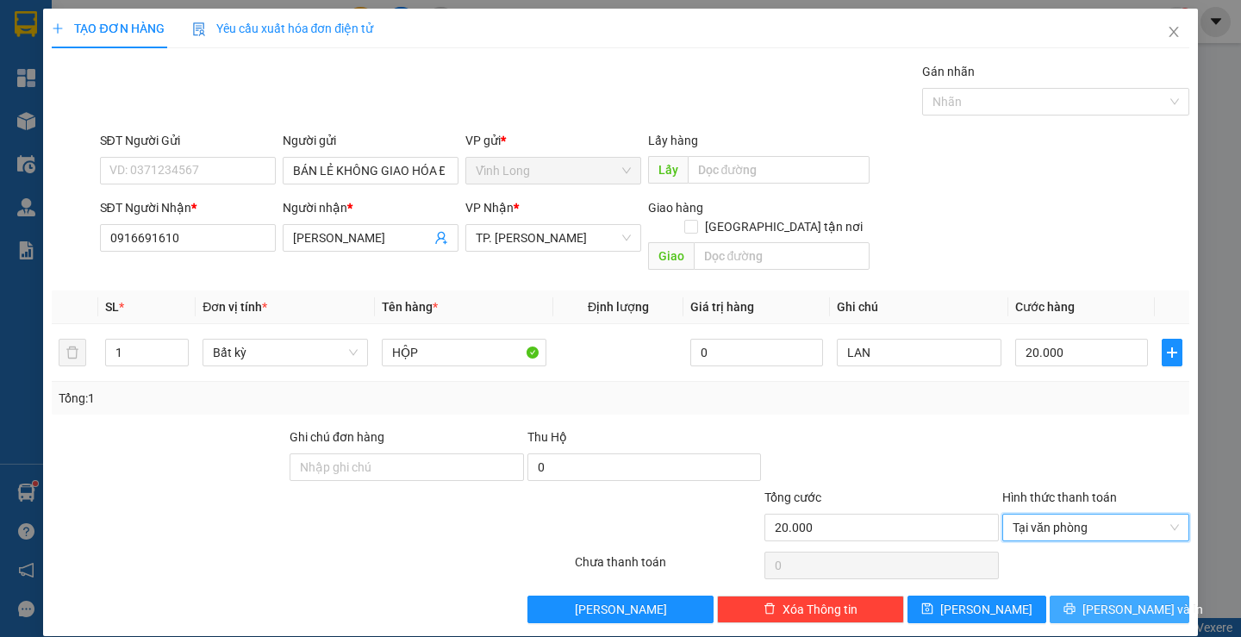
click at [1107, 600] on span "[PERSON_NAME] và In" at bounding box center [1142, 609] width 121 height 19
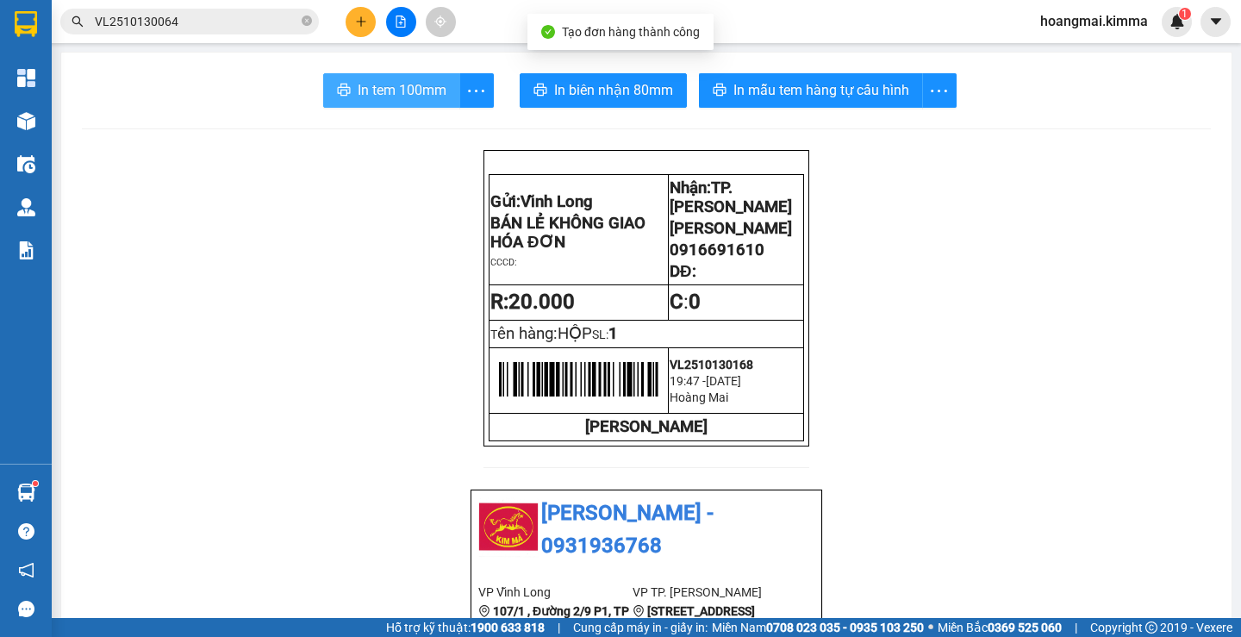
click at [405, 78] on button "In tem 100mm" at bounding box center [391, 90] width 137 height 34
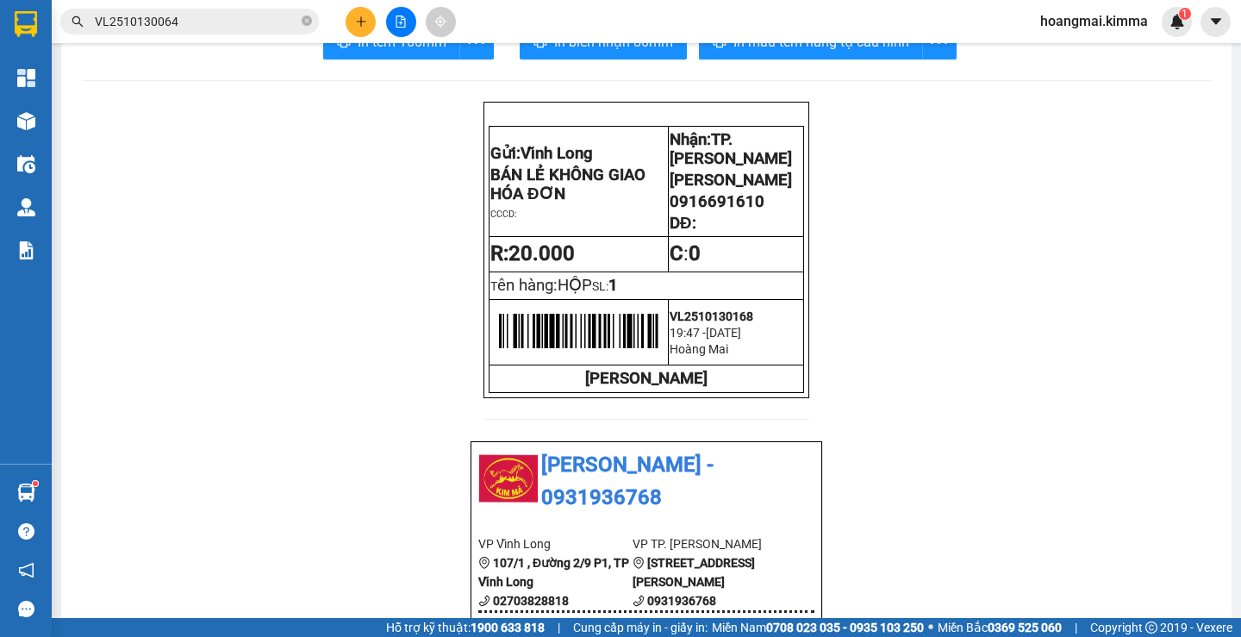
scroll to position [86, 0]
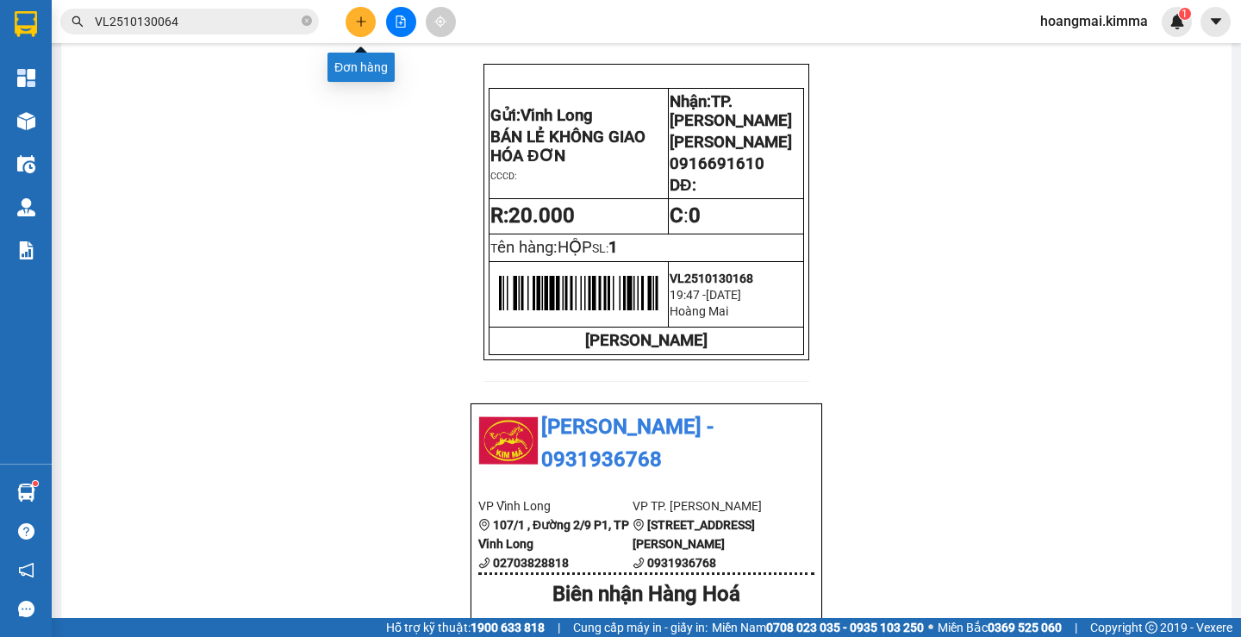
click at [364, 13] on button at bounding box center [361, 22] width 30 height 30
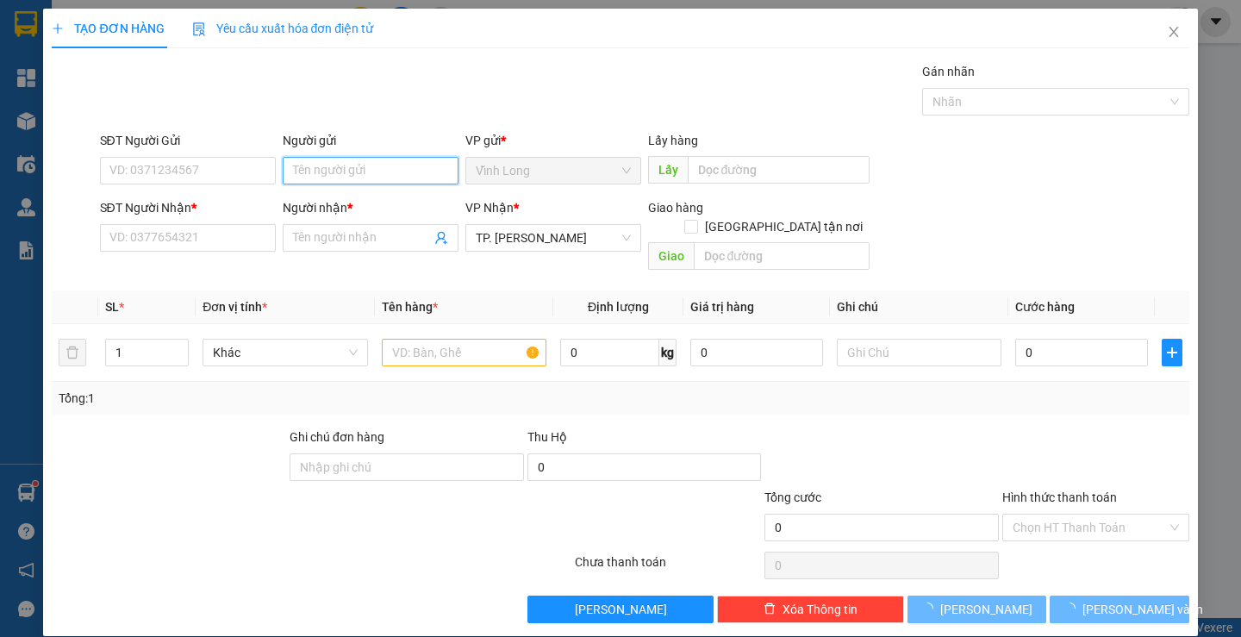
click at [350, 175] on input "Người gửi" at bounding box center [371, 171] width 176 height 28
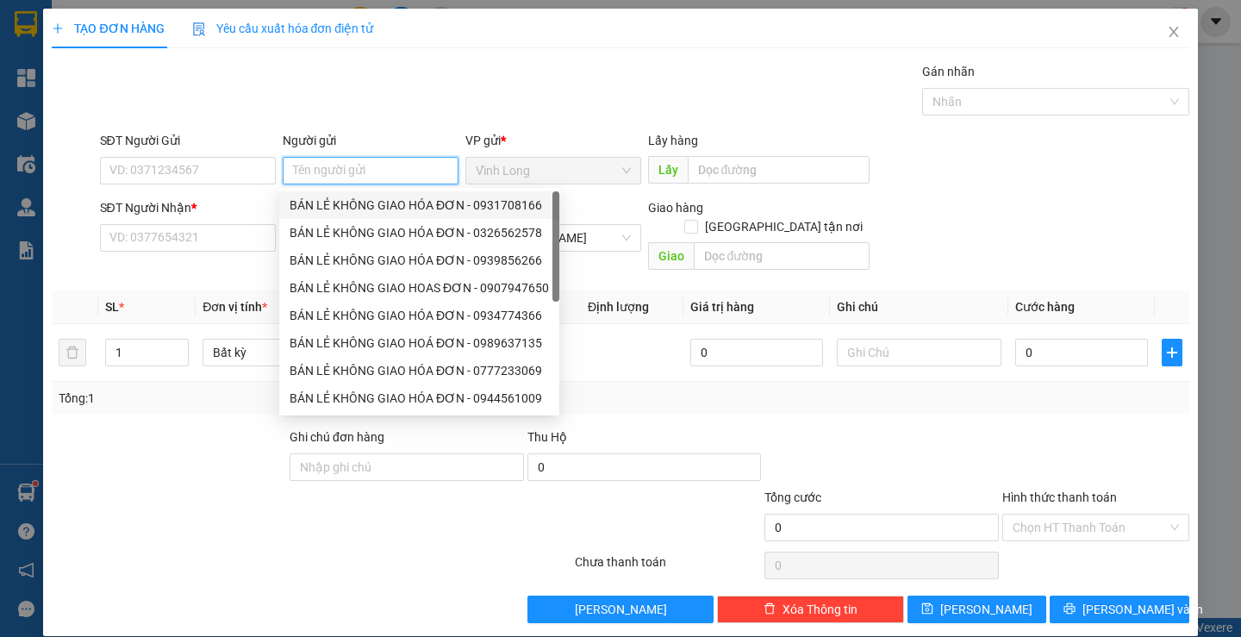
click at [332, 198] on div "BÁN LẺ KHÔNG GIAO HÓA ĐƠN - 0931708166" at bounding box center [419, 205] width 259 height 19
type input "0931708166"
type input "BÁN LẺ KHÔNG GIAO HÓA ĐƠN"
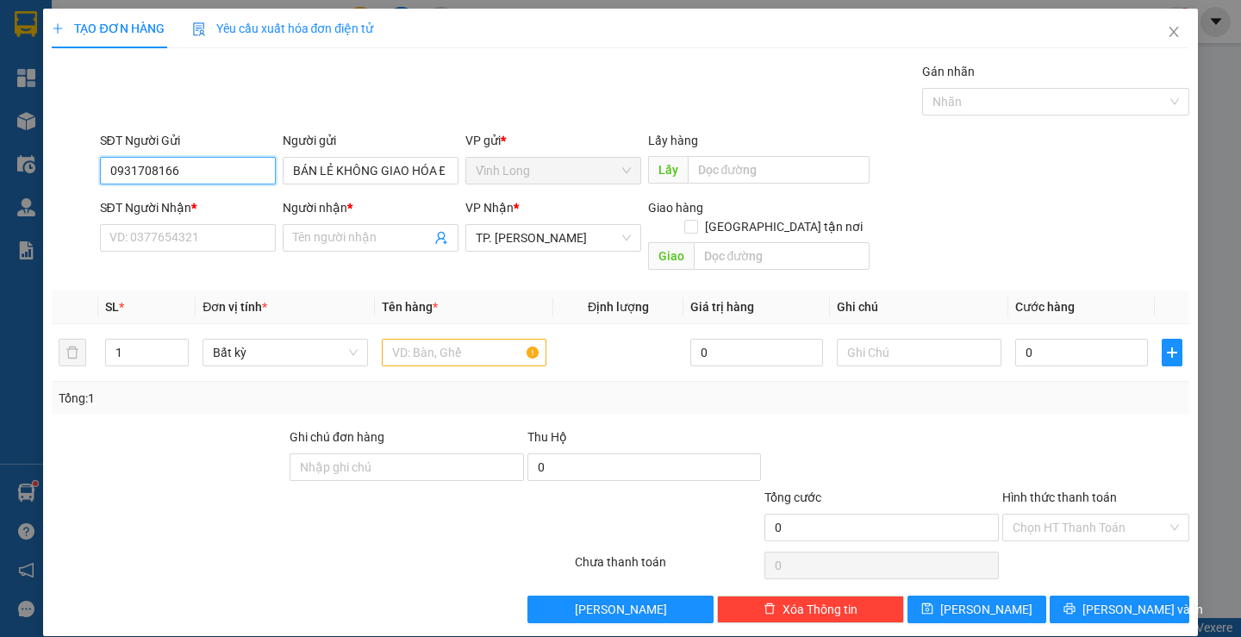
click at [203, 168] on input "0931708166" at bounding box center [188, 171] width 176 height 28
click at [211, 242] on input "SĐT Người Nhận *" at bounding box center [188, 238] width 176 height 28
click at [330, 227] on span at bounding box center [371, 238] width 176 height 28
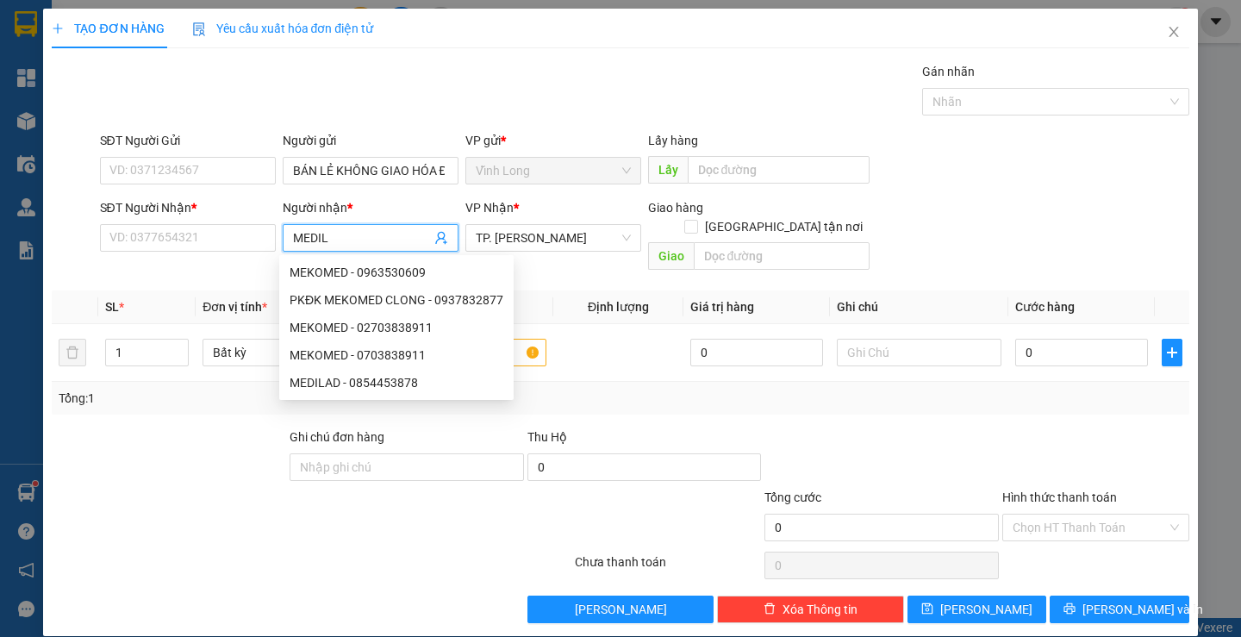
type input "MEDILA"
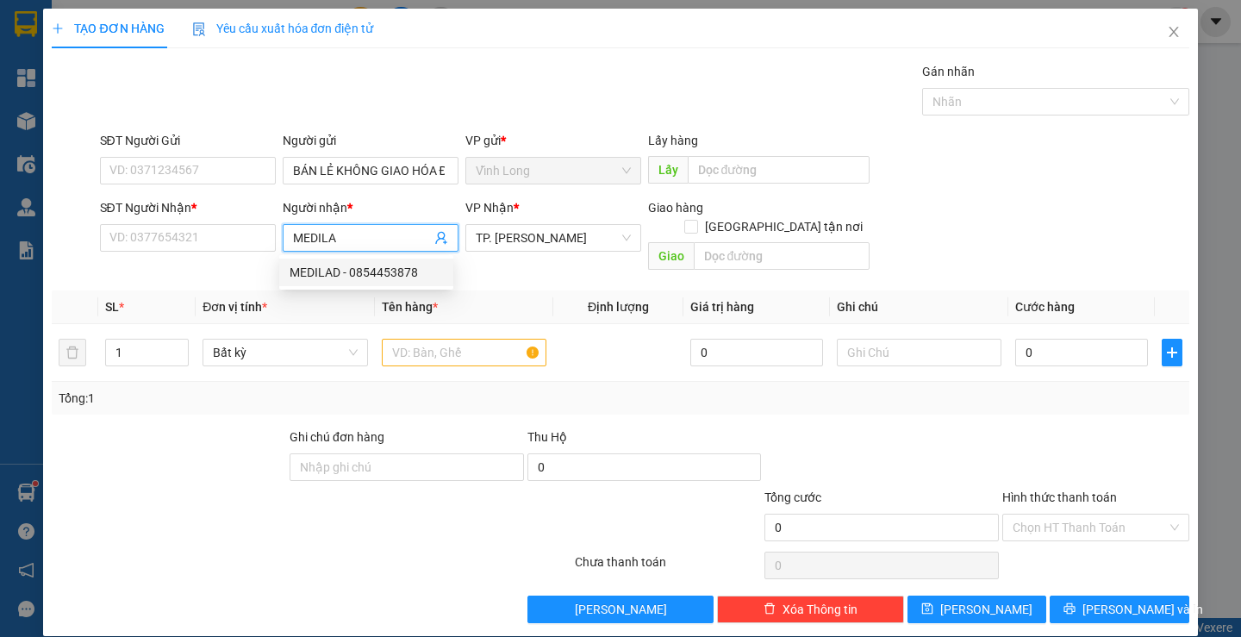
click at [391, 267] on div "MEDILAD - 0854453878" at bounding box center [366, 272] width 153 height 19
type input "0854453878"
type input "MEDILAD"
click at [451, 339] on input "text" at bounding box center [464, 353] width 165 height 28
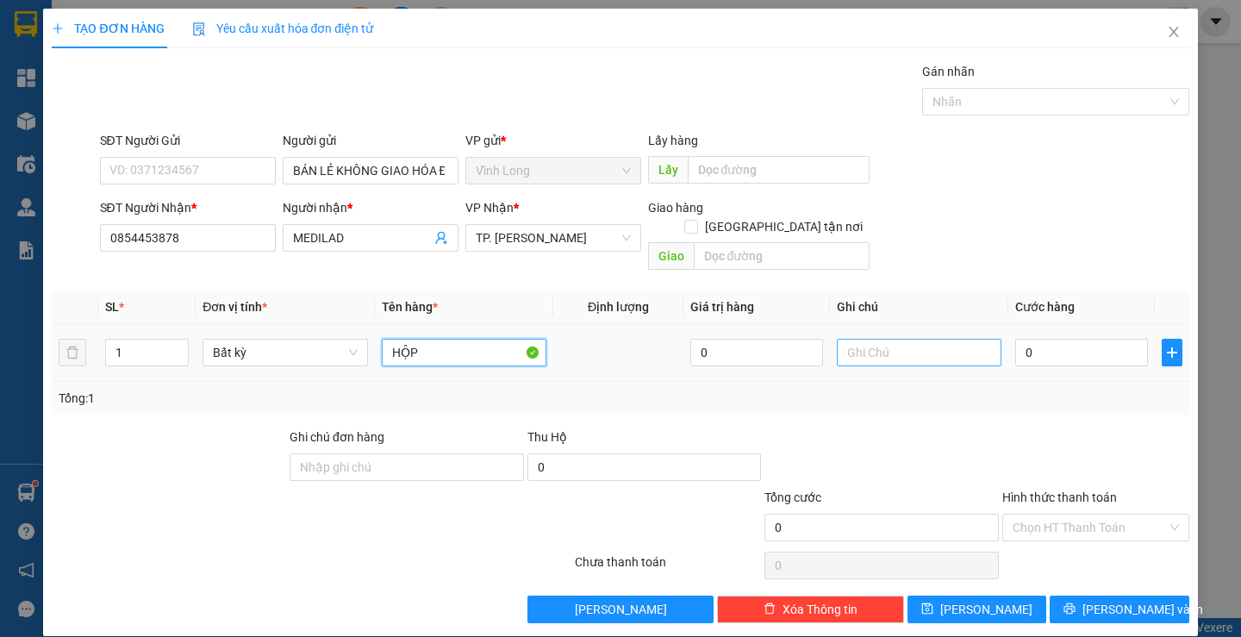
type input "HỘP"
click at [861, 339] on input "text" at bounding box center [919, 353] width 165 height 28
type input "LAN"
type input "2"
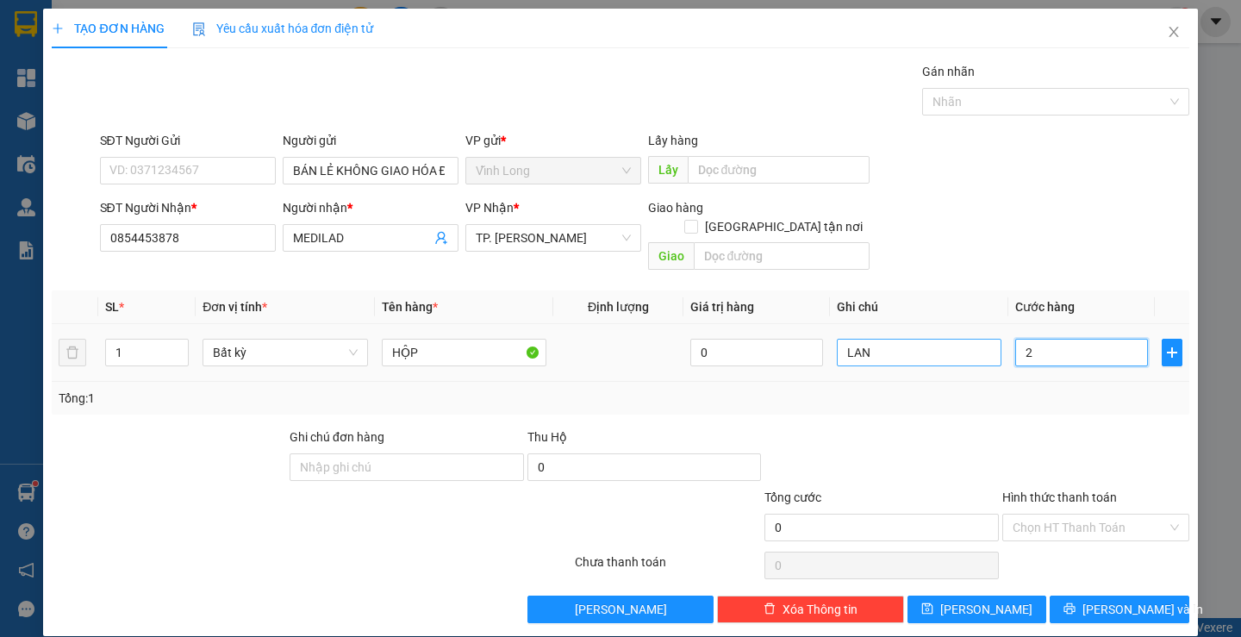
type input "2"
type input "20"
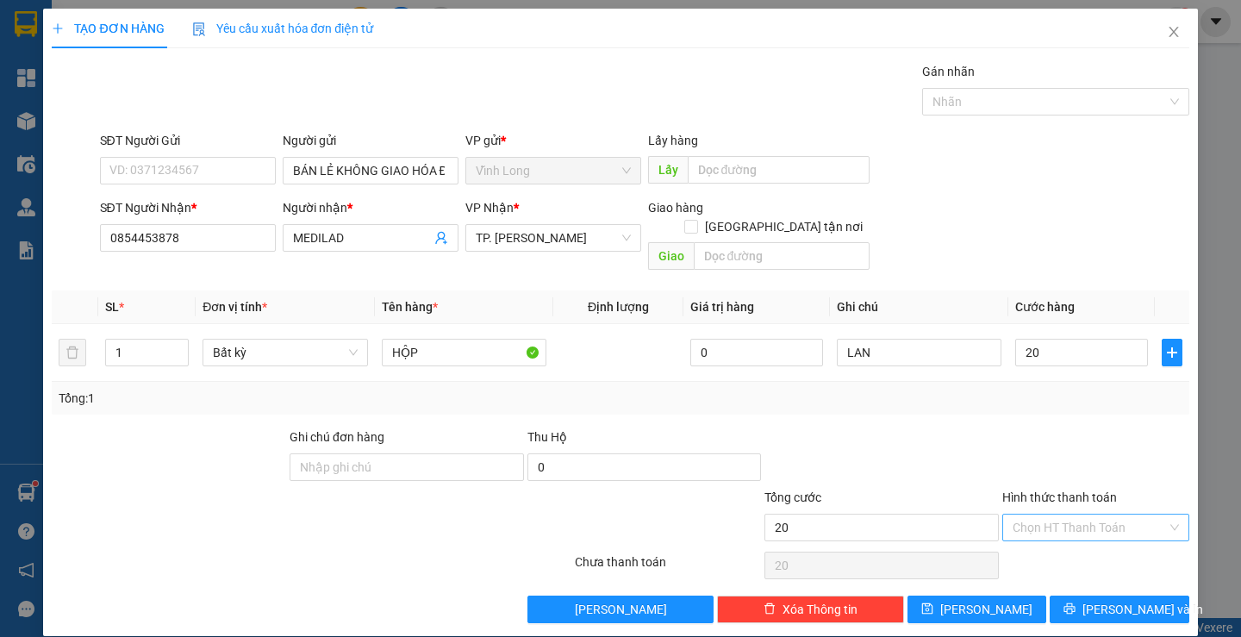
type input "20.000"
click at [1043, 514] on input "Hình thức thanh toán" at bounding box center [1089, 527] width 154 height 26
click at [1051, 539] on div "Tại văn phòng" at bounding box center [1085, 542] width 164 height 19
type input "0"
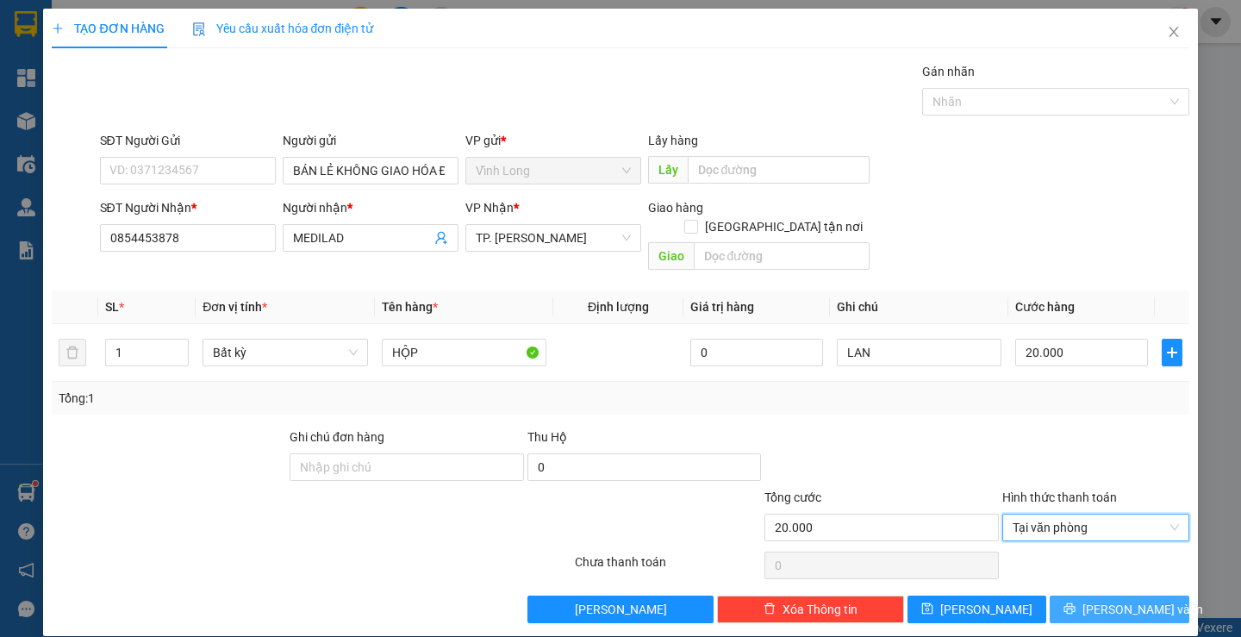
click at [1075, 603] on icon "printer" at bounding box center [1069, 608] width 11 height 11
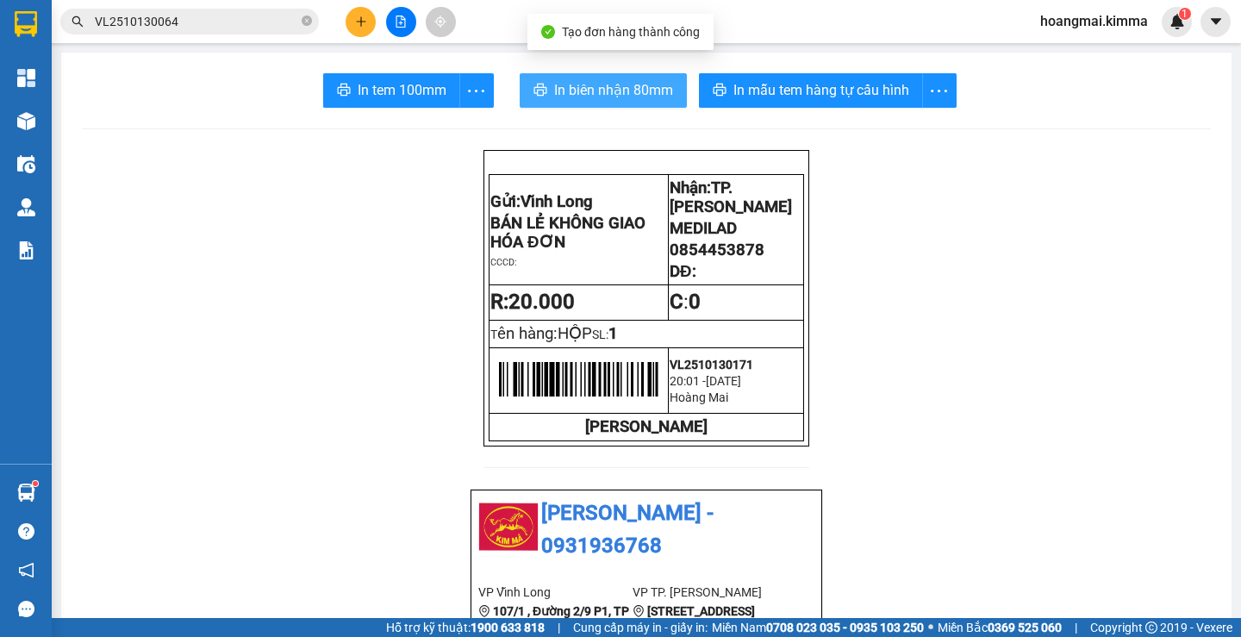
click at [601, 75] on button "In biên nhận 80mm" at bounding box center [603, 90] width 167 height 34
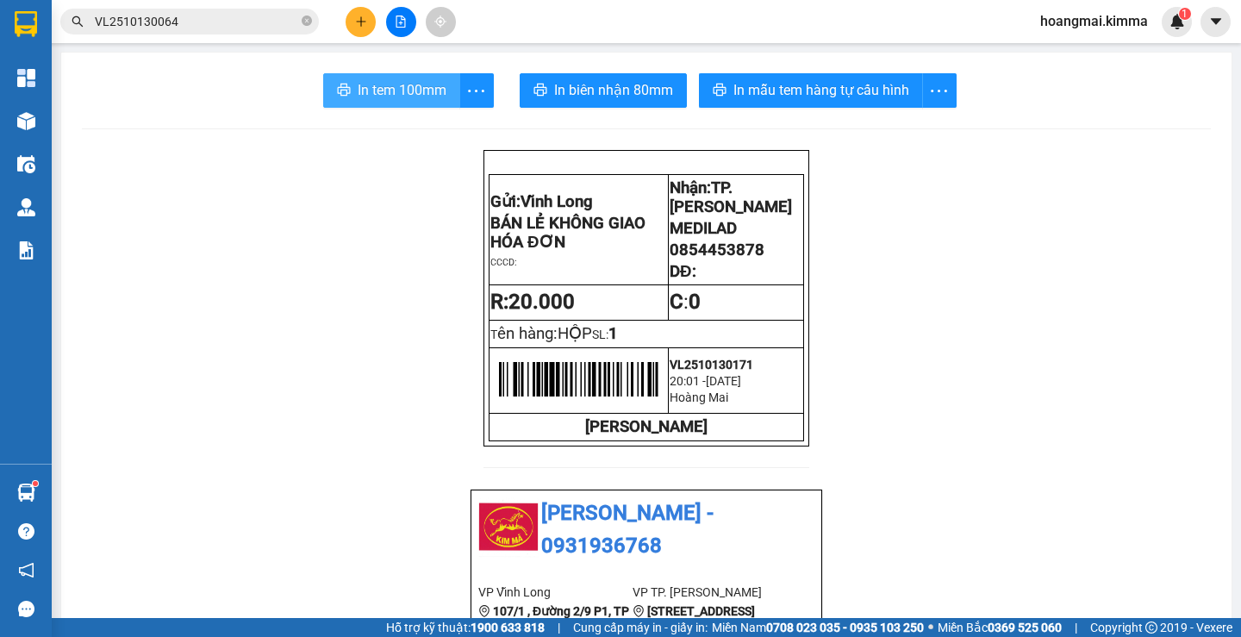
click at [364, 82] on span "In tem 100mm" at bounding box center [402, 90] width 89 height 22
